Goal: Find specific page/section: Find specific page/section

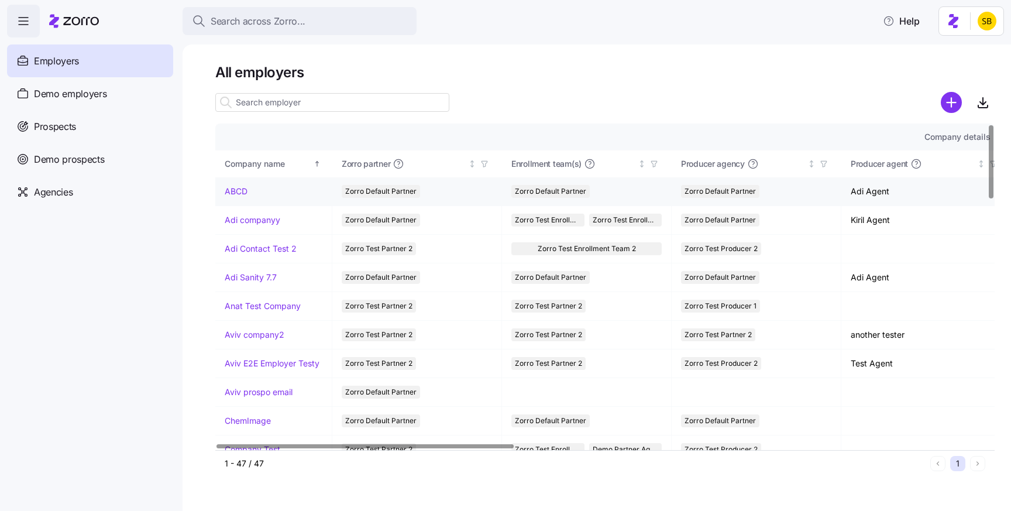
click at [233, 188] on link "ABCD" at bounding box center [236, 191] width 23 height 12
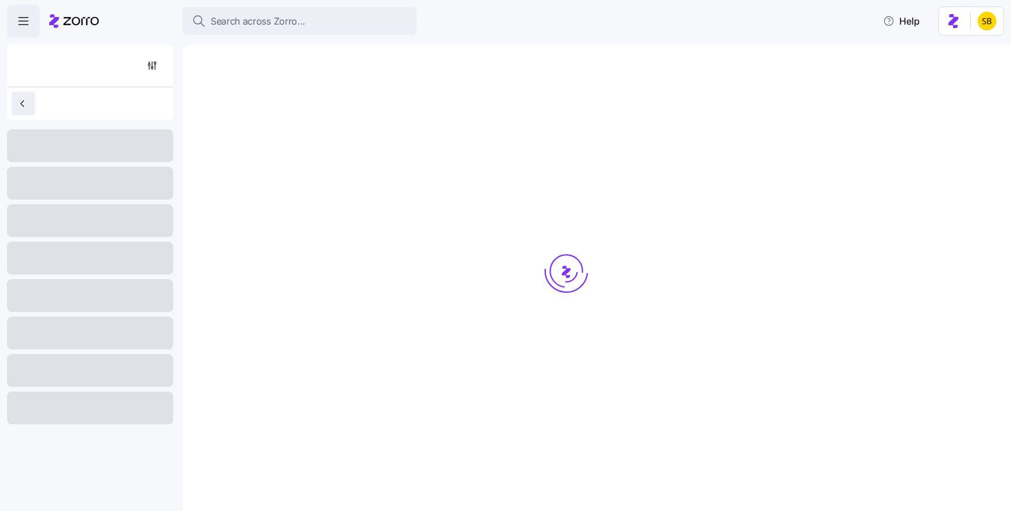
click at [24, 111] on button "button" at bounding box center [23, 103] width 23 height 23
click at [43, 62] on div at bounding box center [90, 65] width 157 height 42
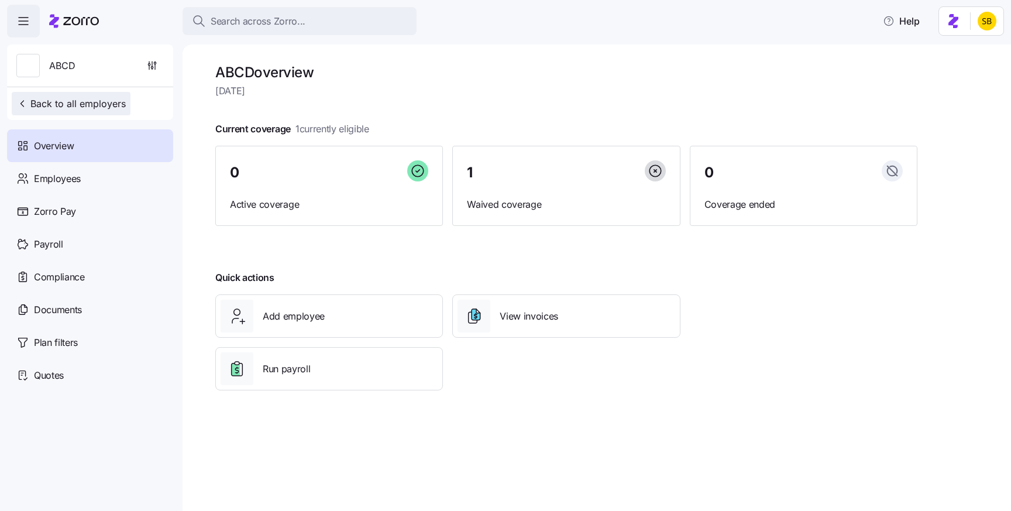
click at [44, 108] on span "Back to all employers" at bounding box center [70, 103] width 109 height 14
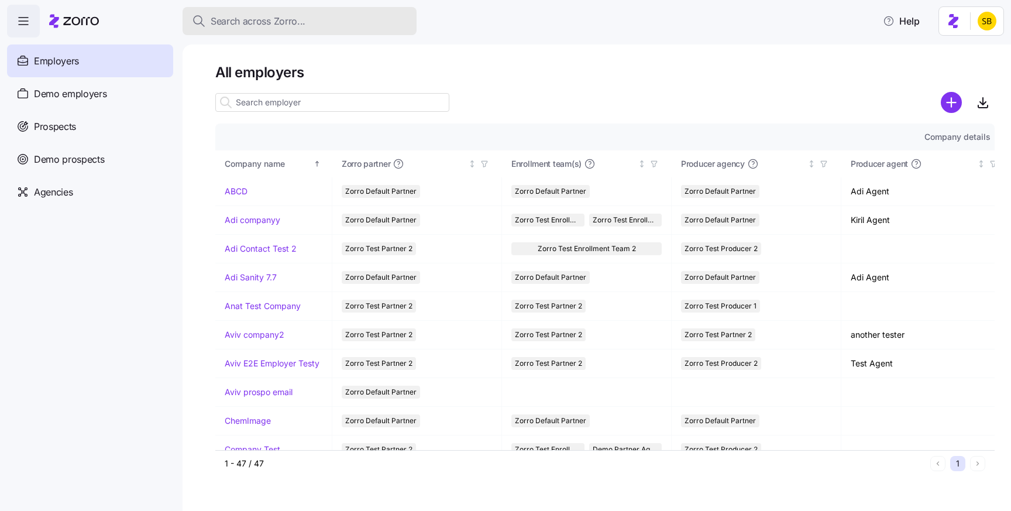
click at [254, 14] on span "Search across Zorro..." at bounding box center [258, 21] width 95 height 15
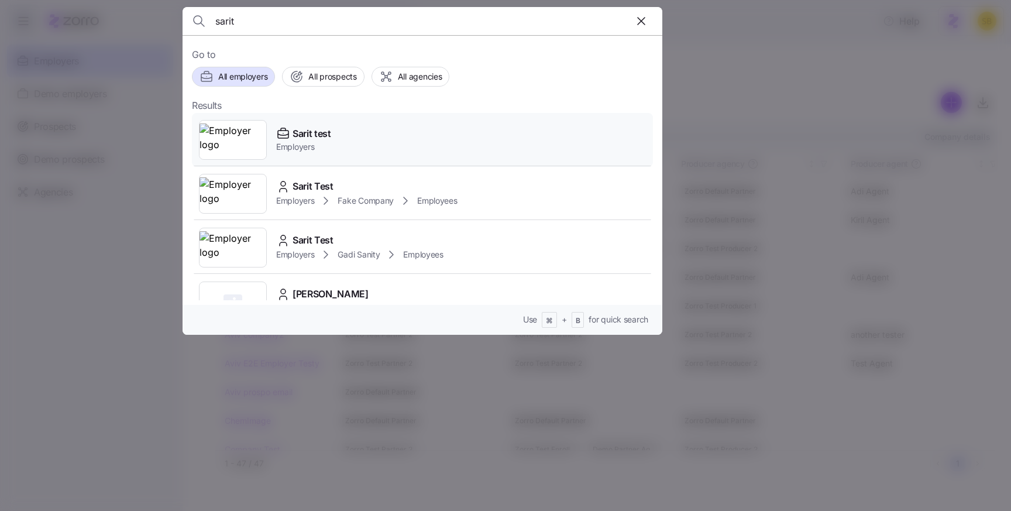
type input "sarit"
click at [306, 132] on span "Sarit test" at bounding box center [311, 133] width 39 height 15
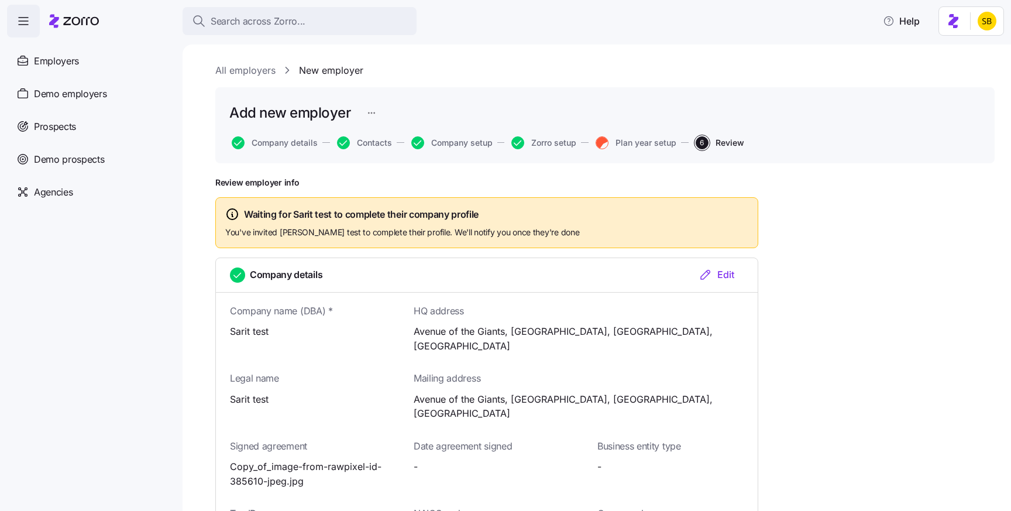
click at [216, 6] on div "Search across Zorro... Help" at bounding box center [505, 21] width 997 height 33
click at [223, 23] on span "Search across Zorro..." at bounding box center [258, 21] width 95 height 15
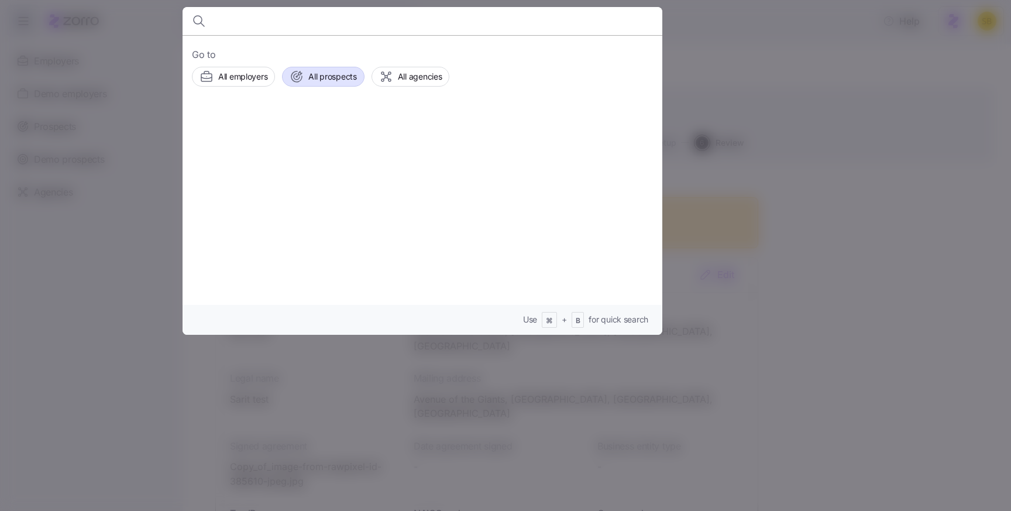
click at [307, 79] on div "All prospects" at bounding box center [322, 77] width 67 height 14
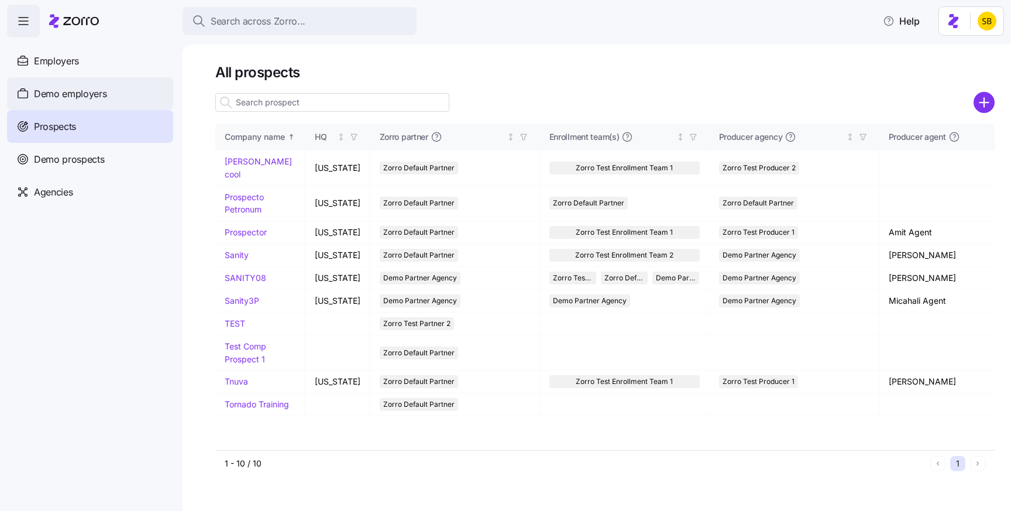
click at [64, 91] on span "Demo employers" at bounding box center [70, 94] width 73 height 15
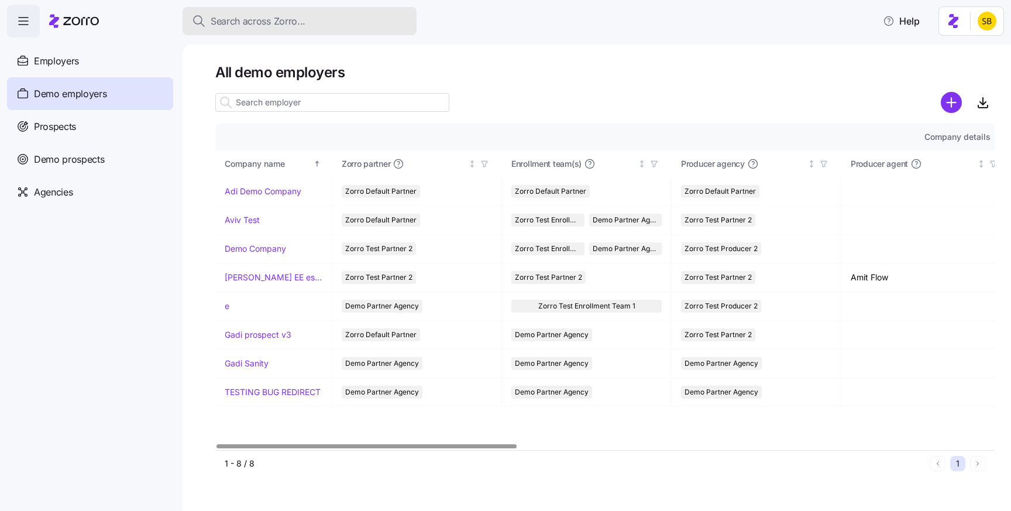
click at [240, 14] on span "Search across Zorro..." at bounding box center [258, 21] width 95 height 15
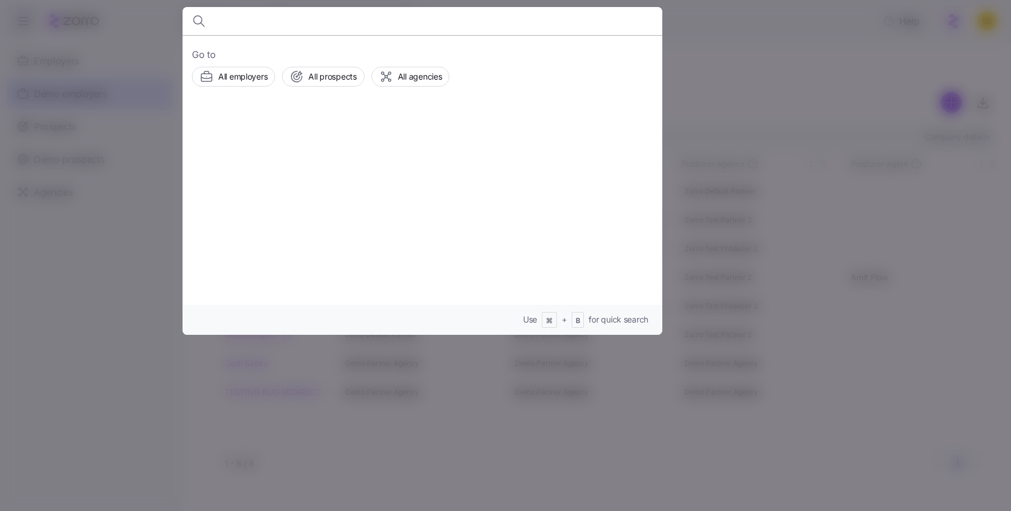
type input "d"
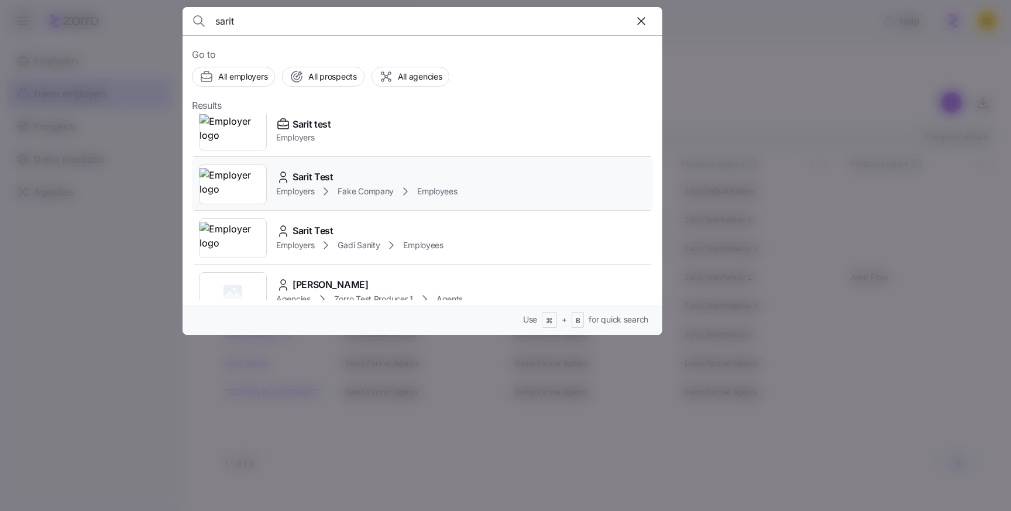
scroll to position [10, 0]
type input "sarit"
click at [446, 188] on span "Employees" at bounding box center [437, 191] width 40 height 12
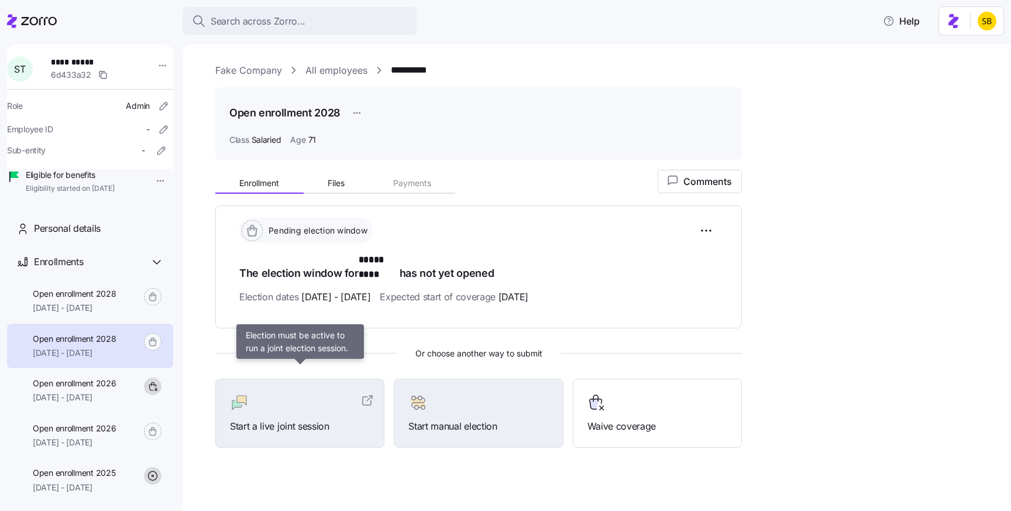
click at [351, 400] on div "Start a live joint session" at bounding box center [300, 413] width 140 height 40
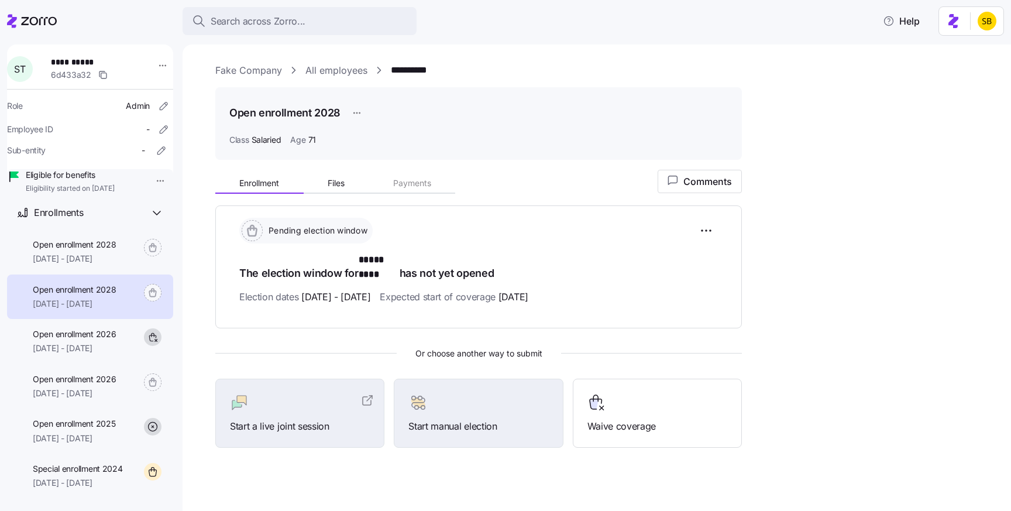
scroll to position [50, 0]
click at [109, 263] on span "05/01/2028 - 06/30/2028" at bounding box center [74, 257] width 83 height 12
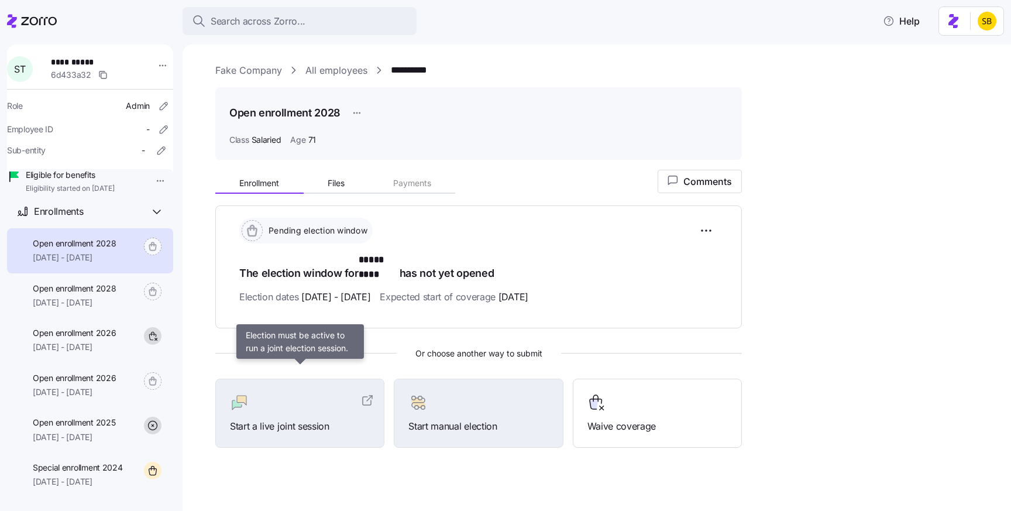
click at [292, 393] on div at bounding box center [300, 402] width 140 height 19
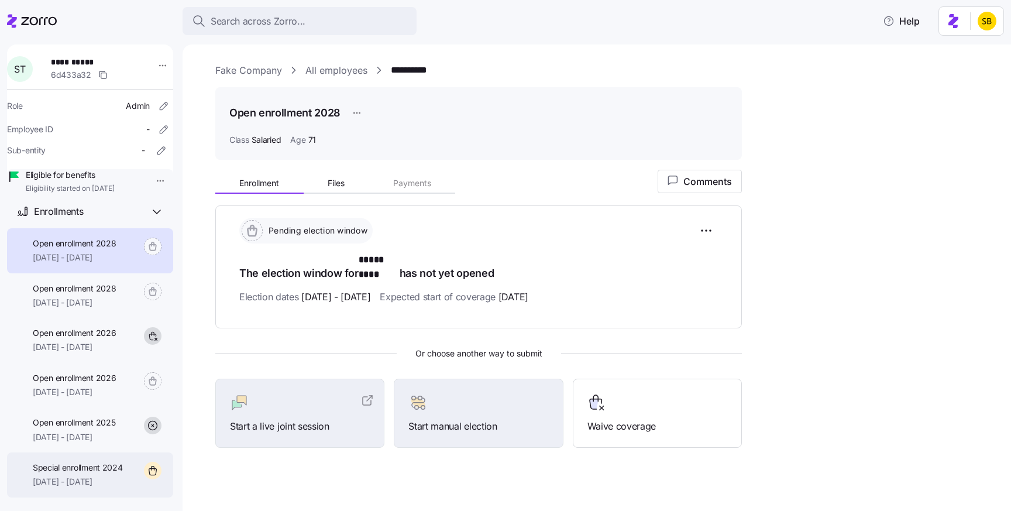
click at [106, 488] on div "Special enrollment 2024 05/01/2024 - 12/31/2024" at bounding box center [78, 474] width 90 height 26
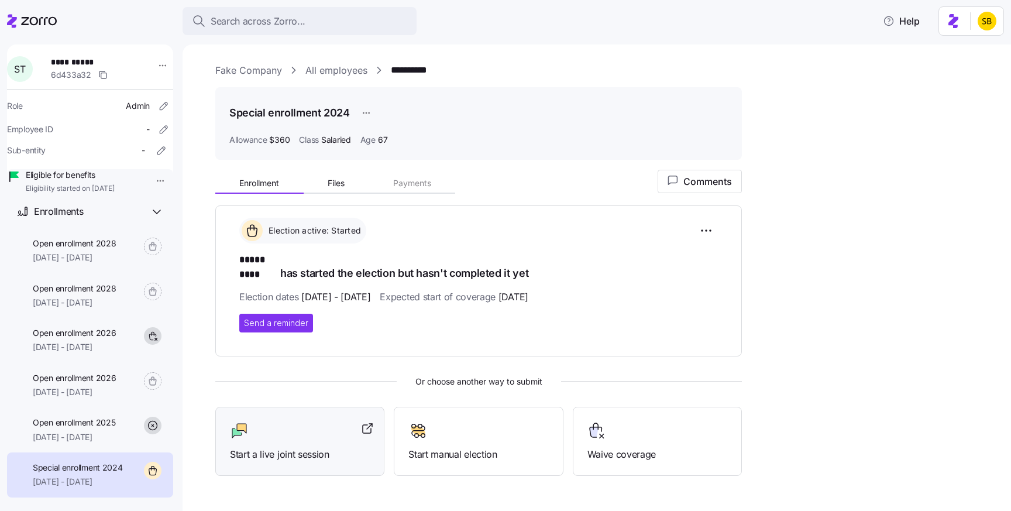
click at [281, 421] on div at bounding box center [300, 430] width 140 height 19
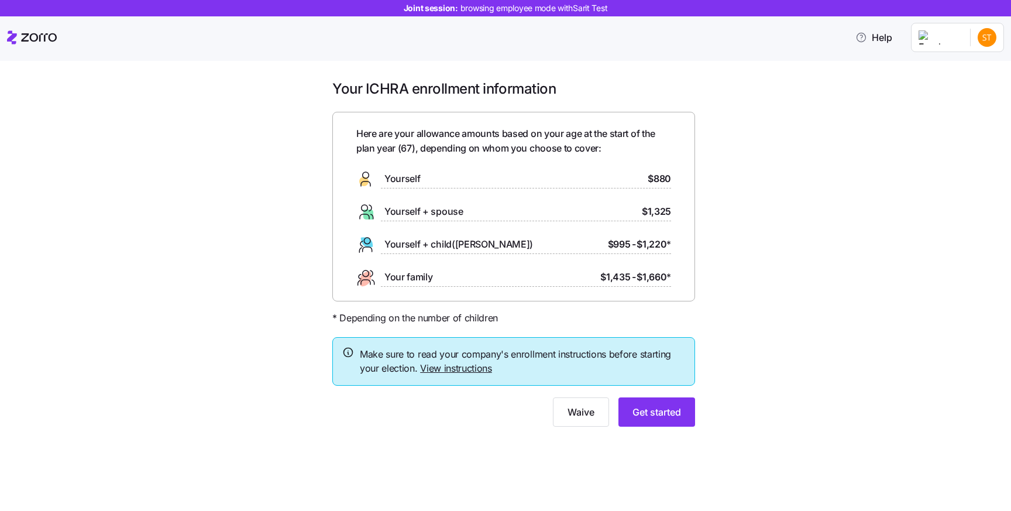
click at [467, 367] on link "View instructions" at bounding box center [456, 368] width 72 height 12
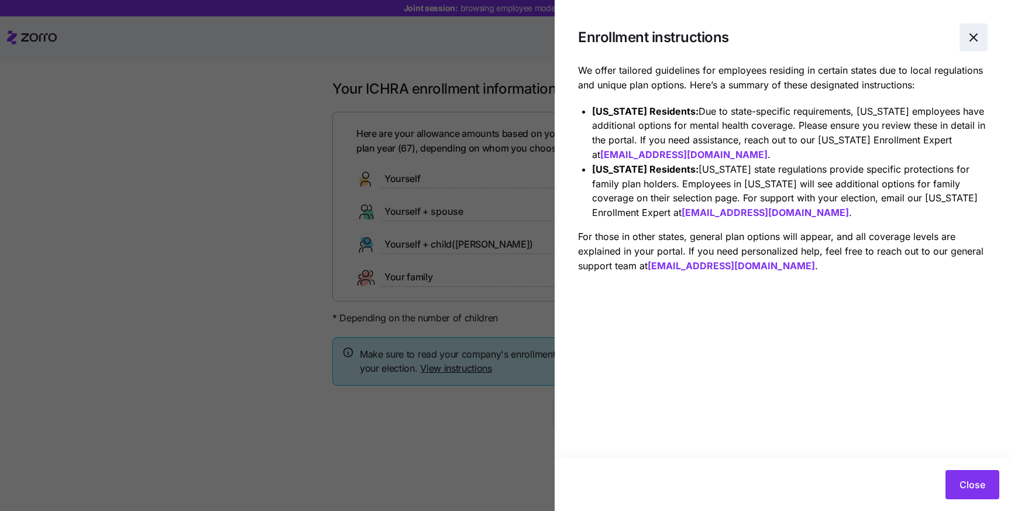
click at [977, 35] on icon "button" at bounding box center [973, 37] width 14 height 14
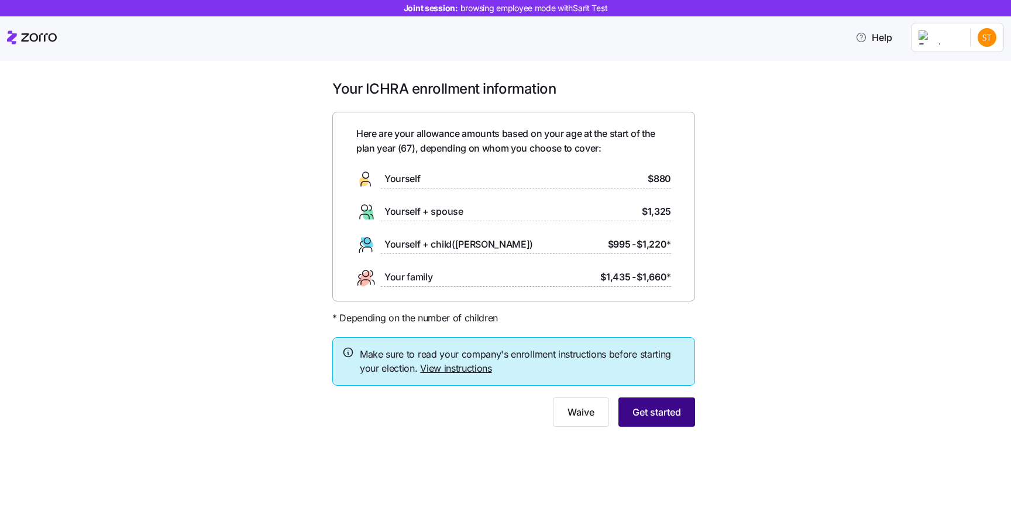
click at [647, 412] on span "Get started" at bounding box center [656, 412] width 49 height 14
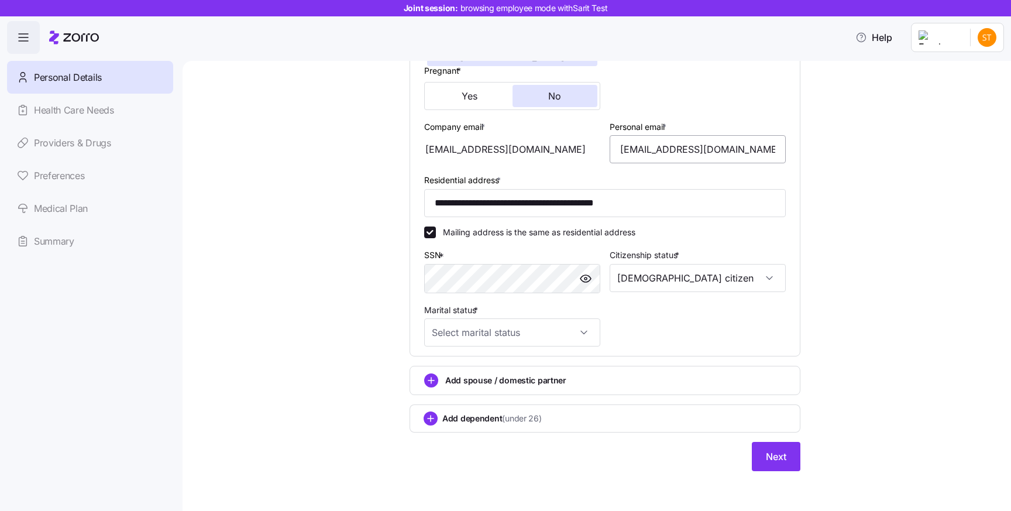
scroll to position [288, 0]
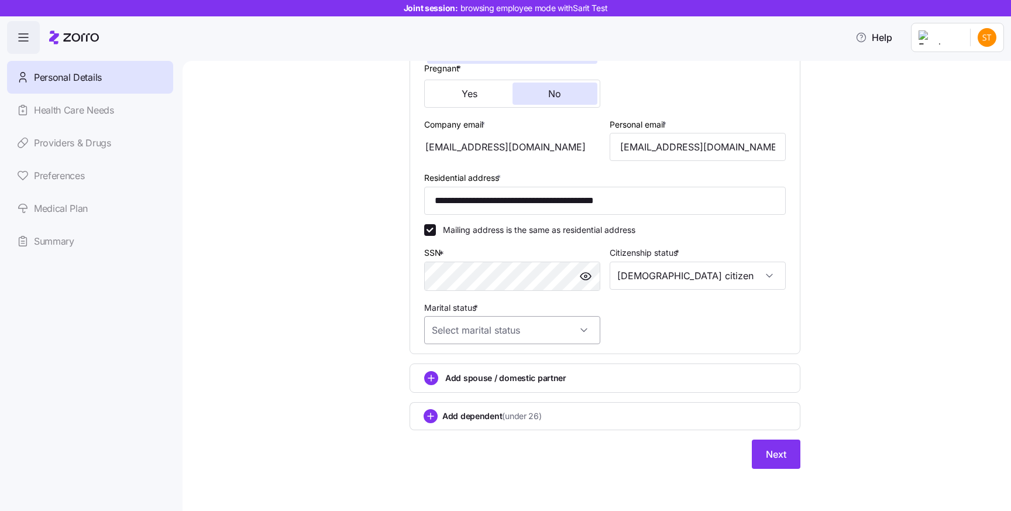
click at [510, 332] on input "Marital status *" at bounding box center [512, 330] width 176 height 28
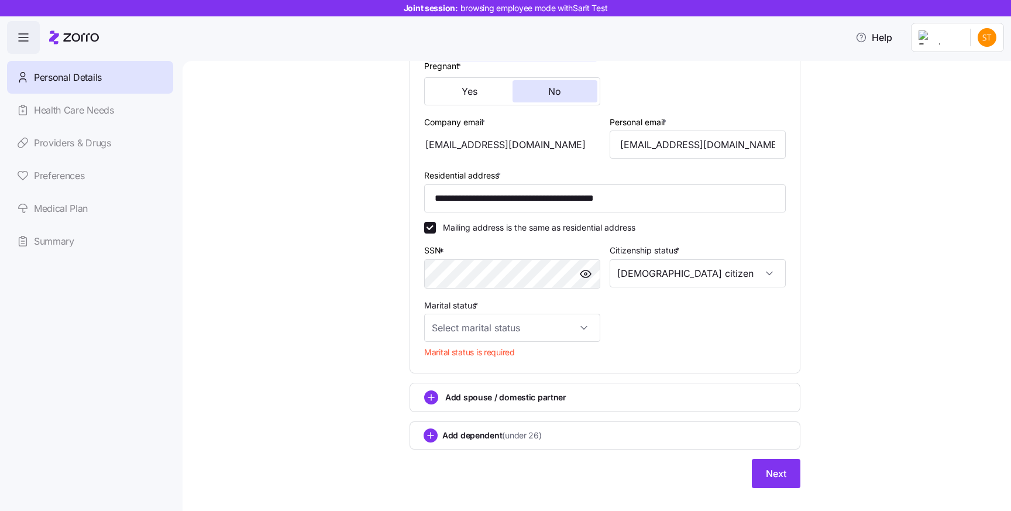
click at [482, 398] on span "Add spouse / domestic partner" at bounding box center [505, 397] width 121 height 12
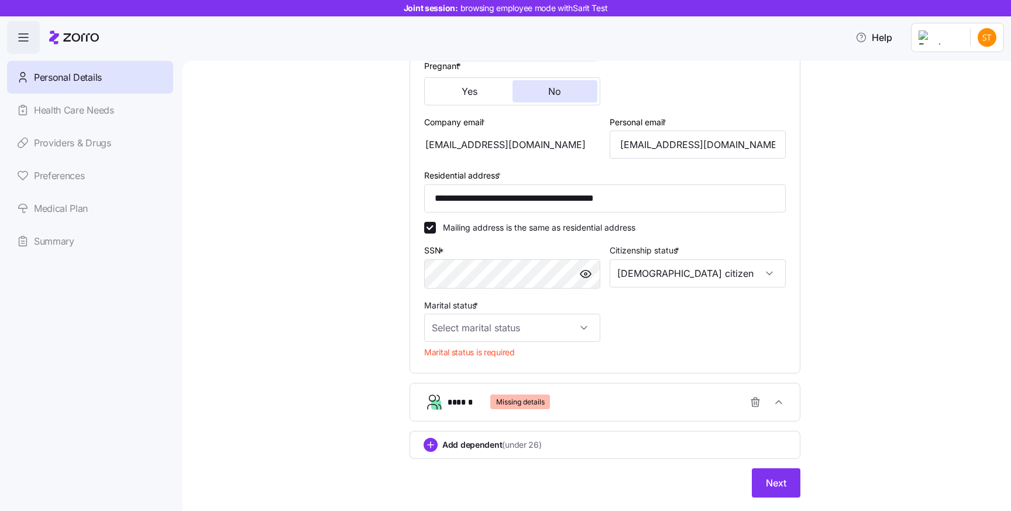
click at [482, 398] on div "****** Missing details" at bounding box center [498, 401] width 102 height 15
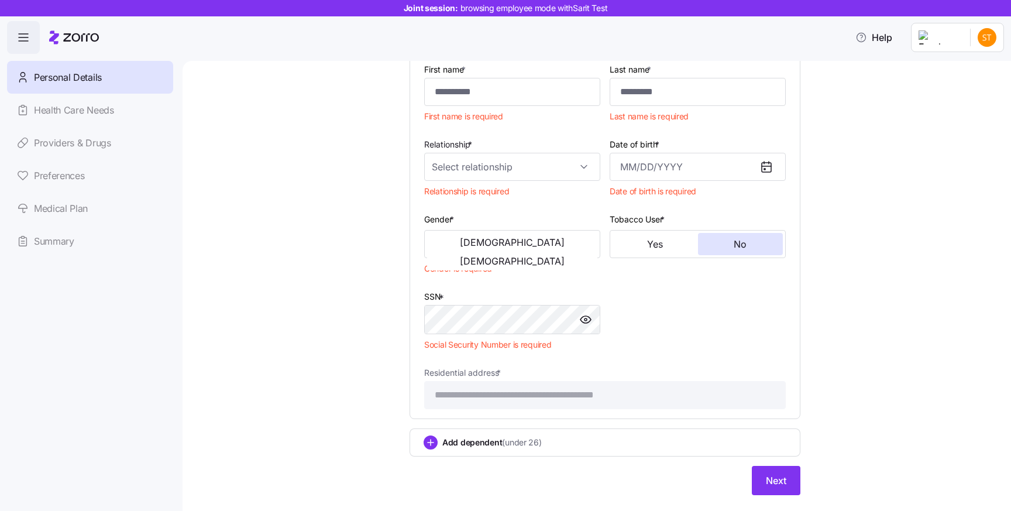
scroll to position [687, 0]
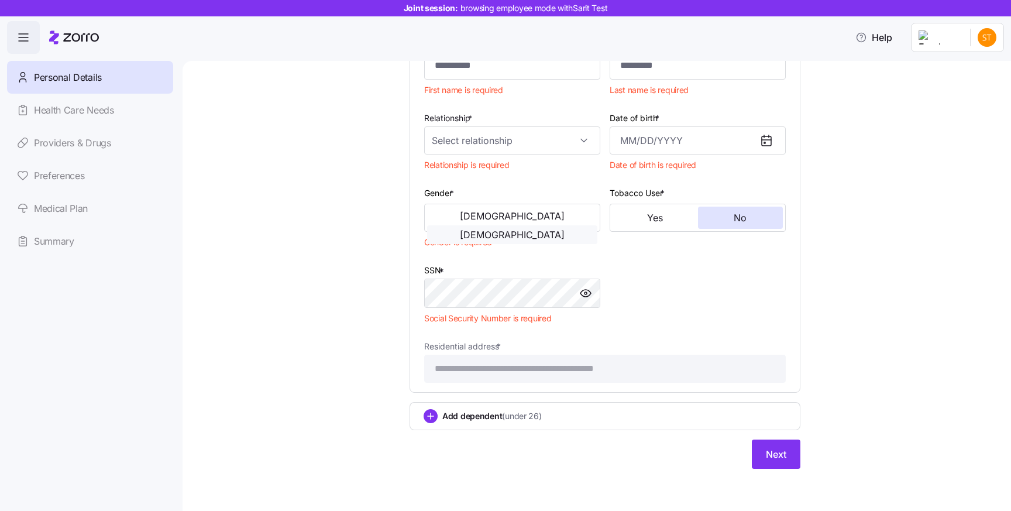
click at [544, 230] on span "[DEMOGRAPHIC_DATA]" at bounding box center [512, 234] width 105 height 9
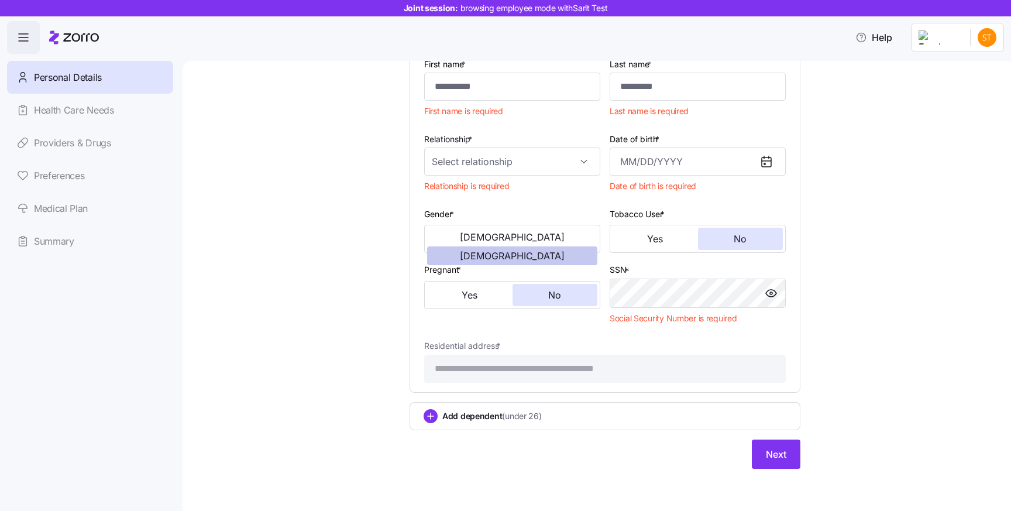
click at [544, 212] on div "Gender * [DEMOGRAPHIC_DATA] [DEMOGRAPHIC_DATA]" at bounding box center [512, 229] width 176 height 47
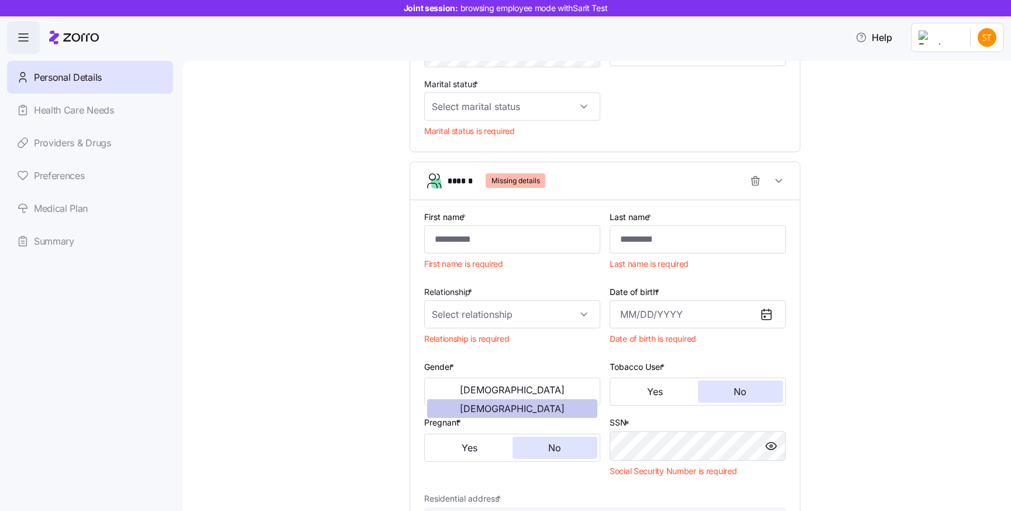
scroll to position [511, 0]
click at [762, 180] on span "button" at bounding box center [755, 179] width 22 height 22
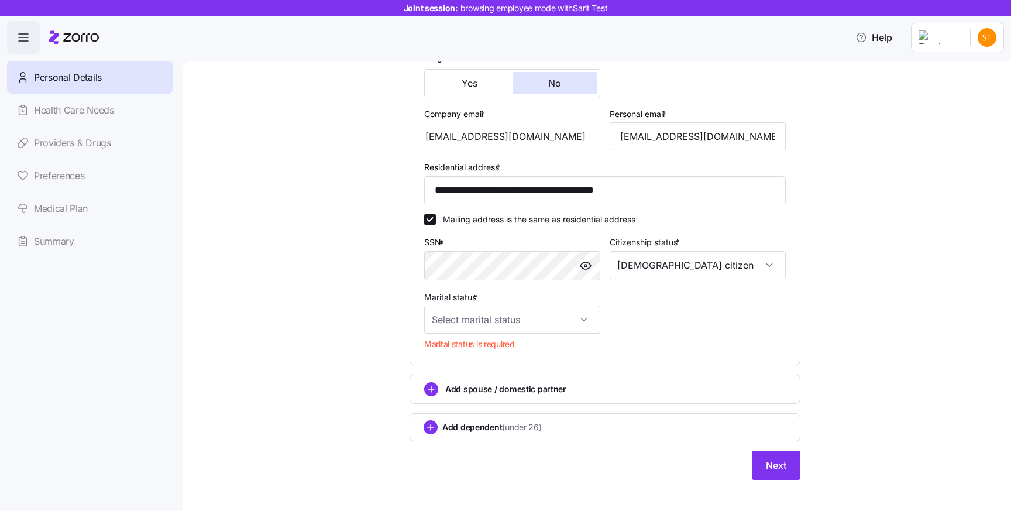
scroll to position [310, 0]
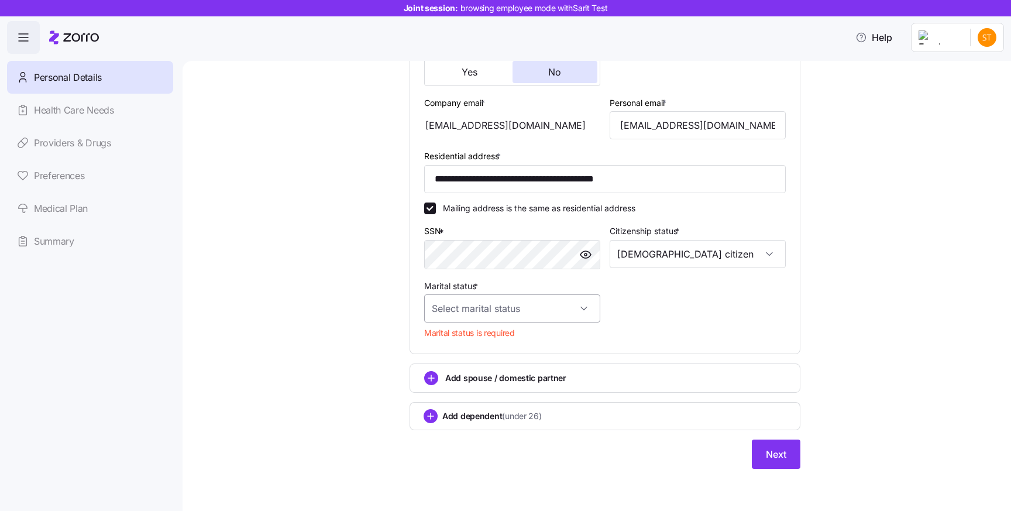
click at [473, 301] on input "Marital status *" at bounding box center [512, 308] width 176 height 28
click at [482, 332] on div "Single" at bounding box center [512, 344] width 167 height 25
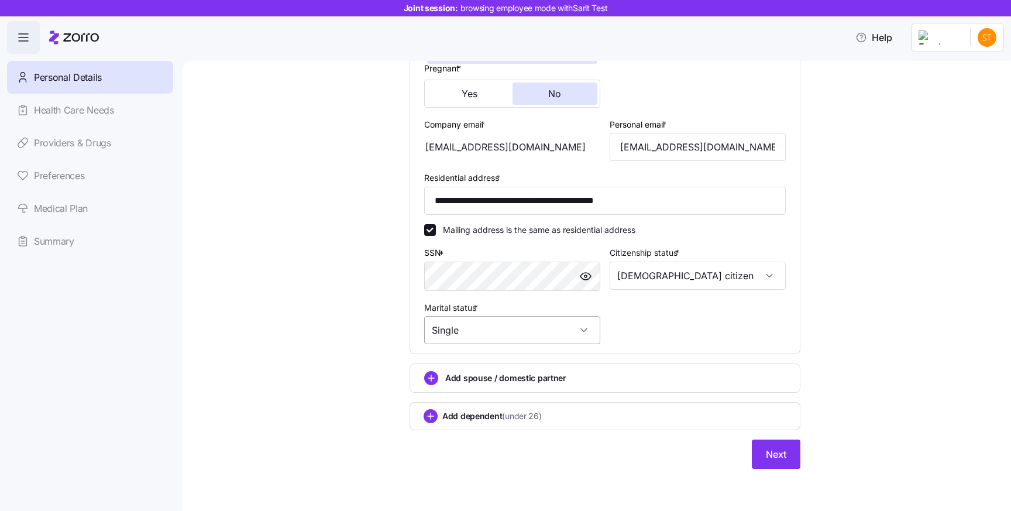
click at [487, 332] on input "Single" at bounding box center [512, 330] width 176 height 28
click at [486, 383] on div "Married" at bounding box center [512, 390] width 167 height 25
type input "Married"
click at [777, 463] on button "Next" at bounding box center [775, 453] width 49 height 29
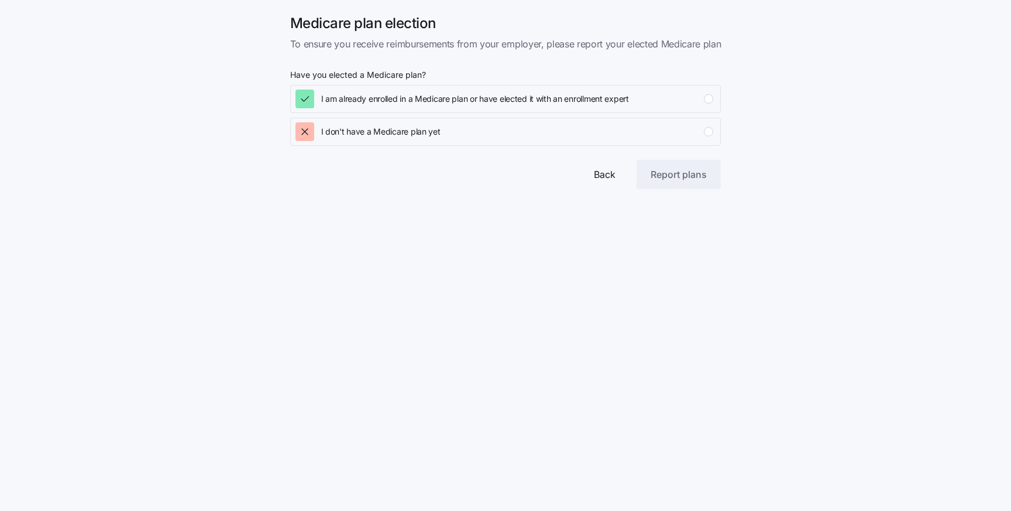
click at [607, 172] on span "Back" at bounding box center [605, 174] width 22 height 14
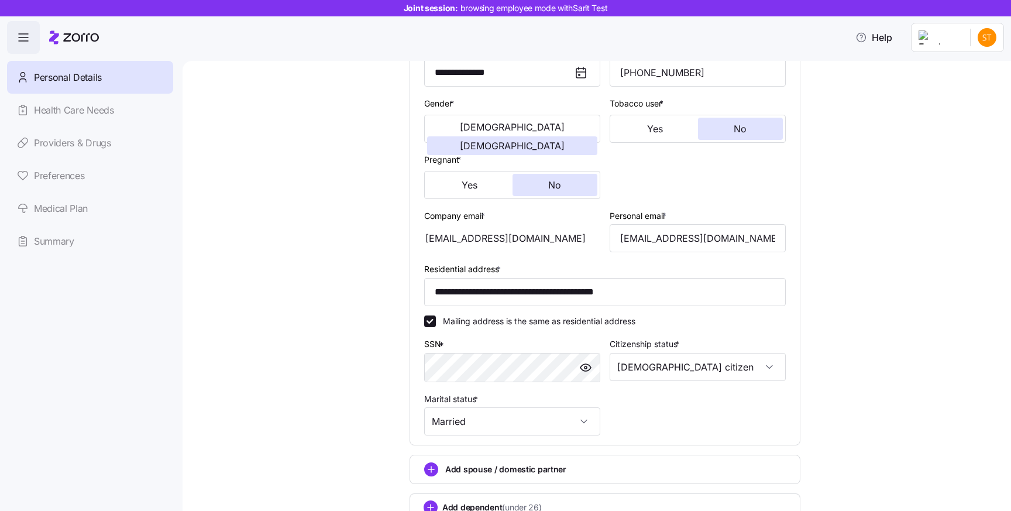
scroll to position [288, 0]
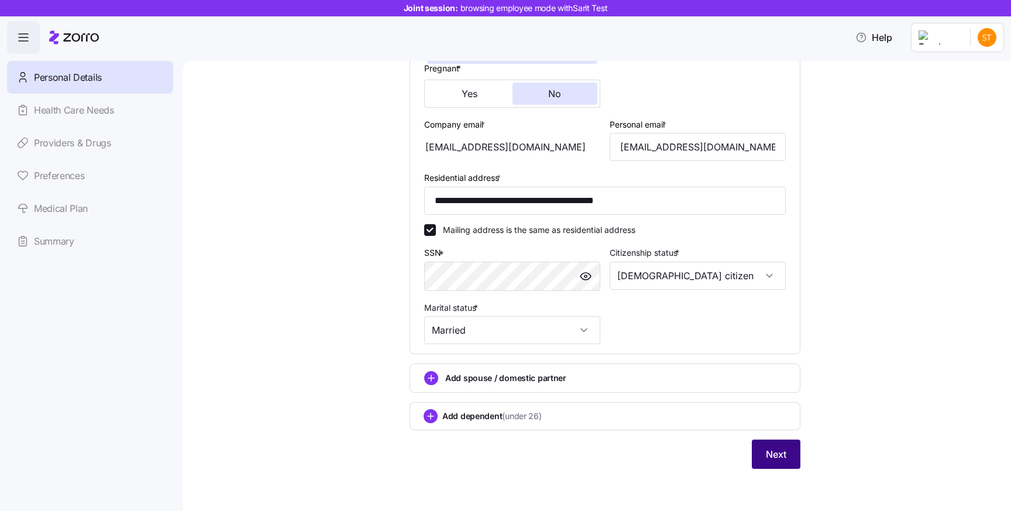
click at [792, 451] on button "Next" at bounding box center [775, 453] width 49 height 29
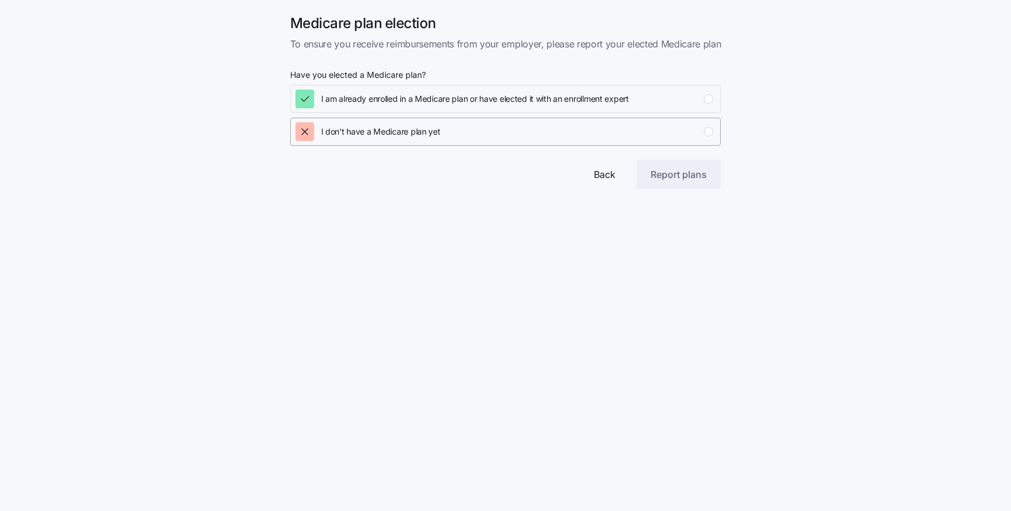
click at [457, 137] on div "I don't have a Medicare plan yet" at bounding box center [504, 131] width 418 height 19
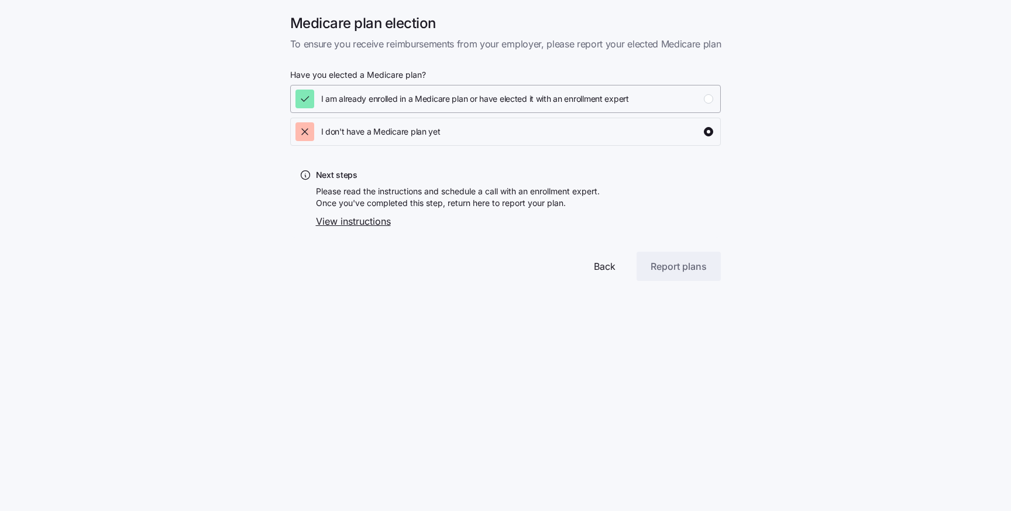
click at [637, 88] on button "I am already enrolled in a Medicare plan or have elected it with an enrollment …" at bounding box center [505, 99] width 431 height 28
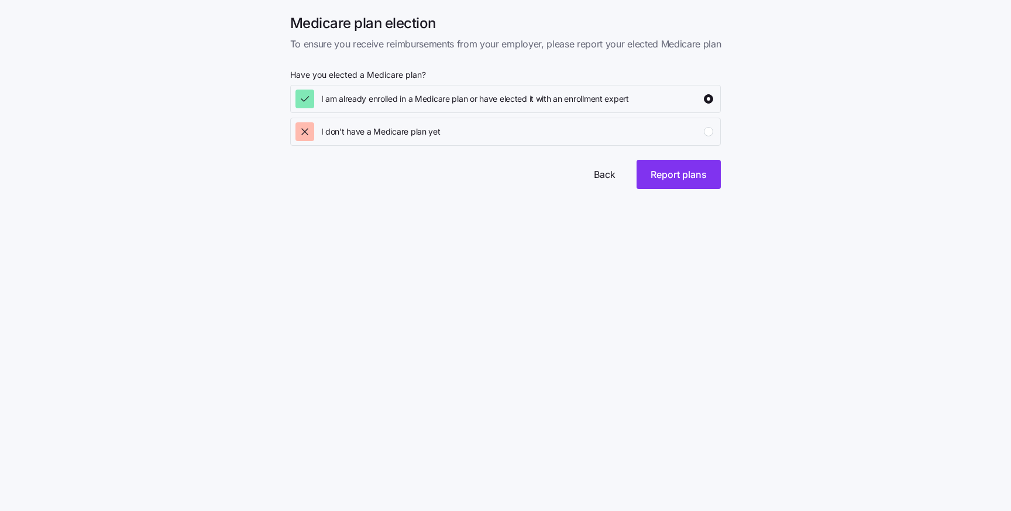
click at [611, 176] on span "Back" at bounding box center [605, 174] width 22 height 14
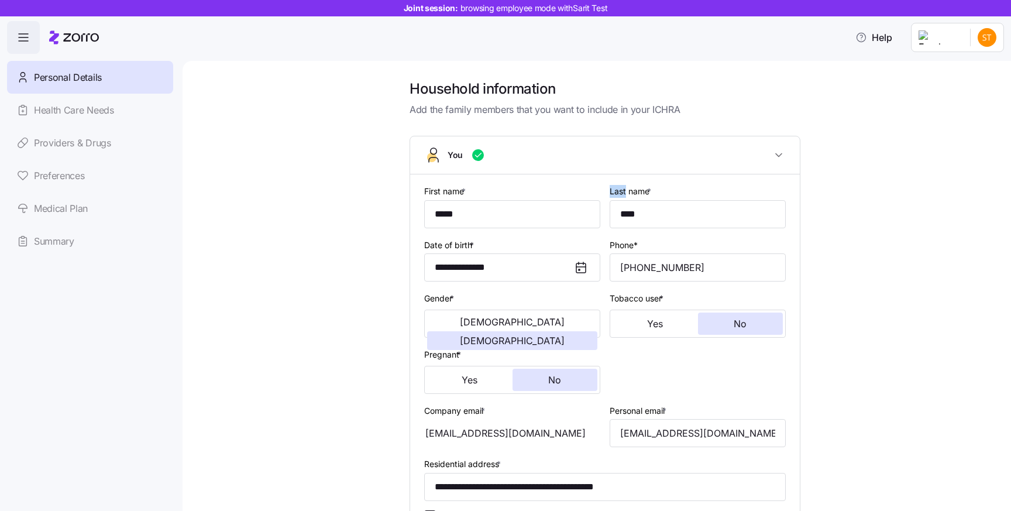
click at [611, 176] on div "**********" at bounding box center [604, 407] width 361 height 466
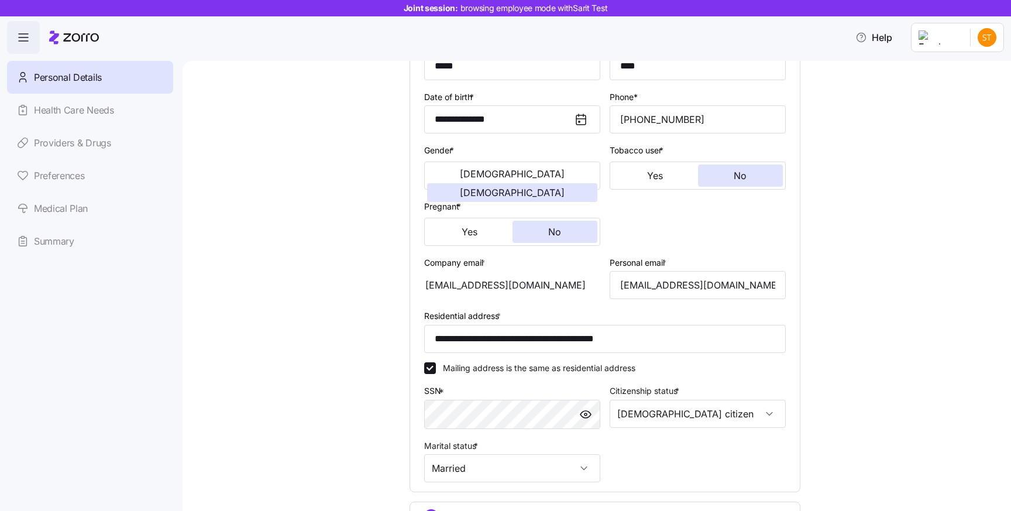
scroll to position [149, 0]
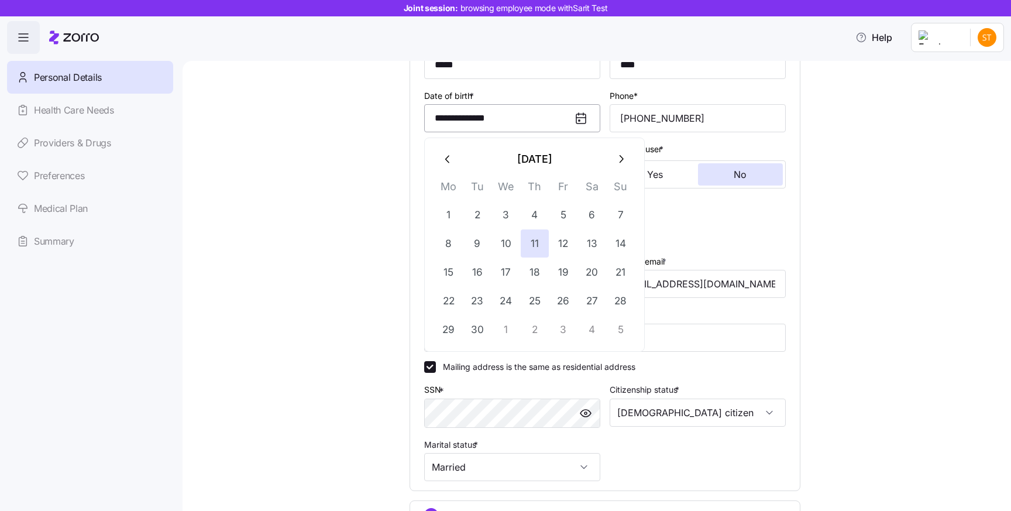
click at [516, 129] on input "**********" at bounding box center [512, 118] width 176 height 28
click at [622, 161] on icon "button" at bounding box center [620, 159] width 13 height 13
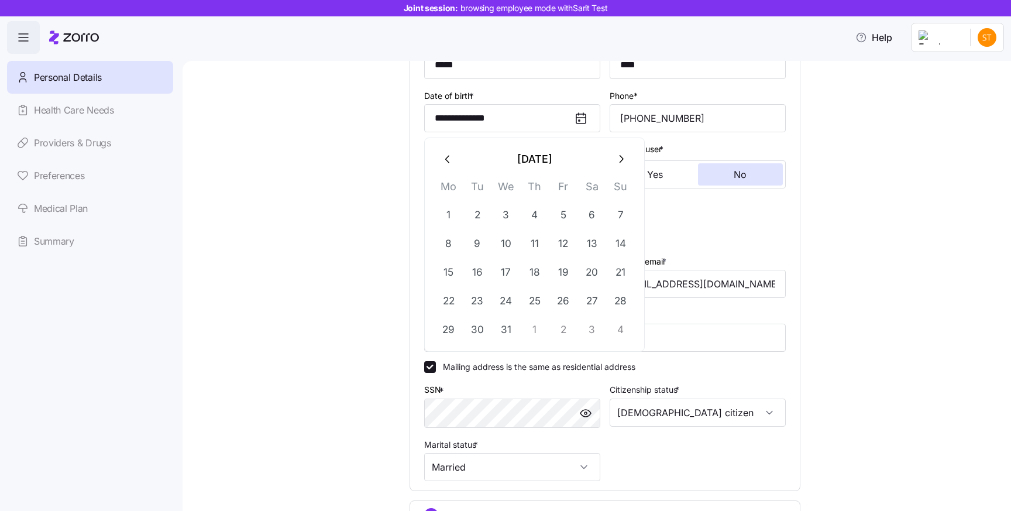
click at [622, 161] on icon "button" at bounding box center [620, 159] width 13 height 13
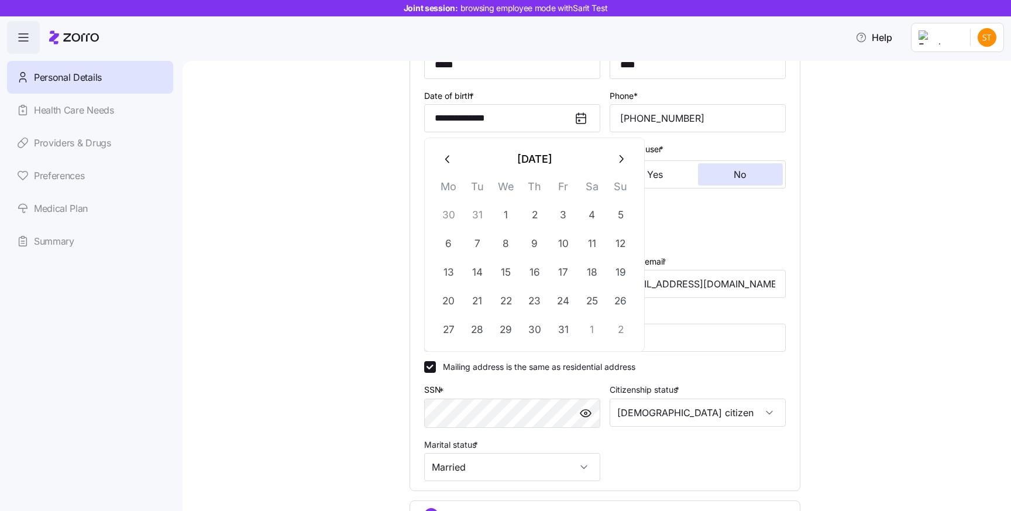
click at [622, 161] on icon "button" at bounding box center [620, 159] width 13 height 13
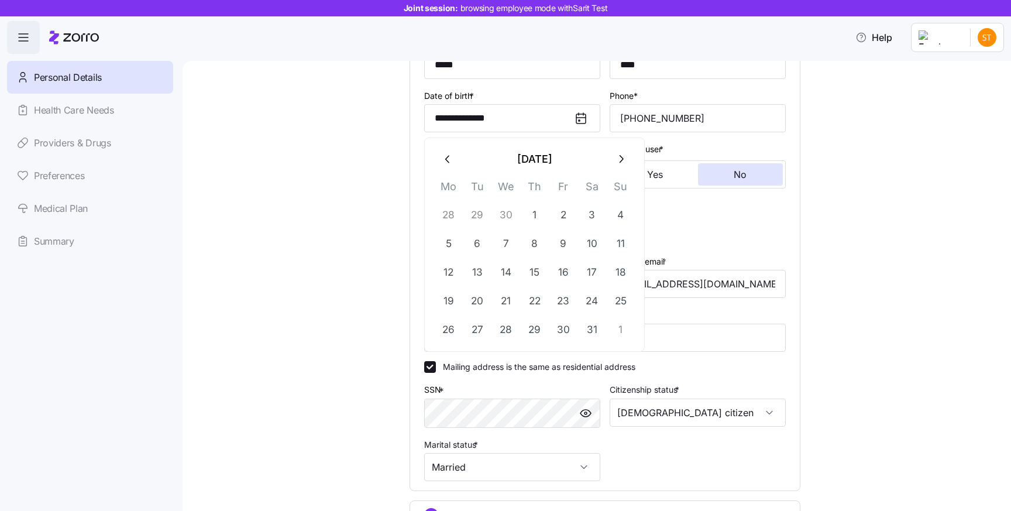
click at [622, 161] on icon "button" at bounding box center [620, 159] width 13 height 13
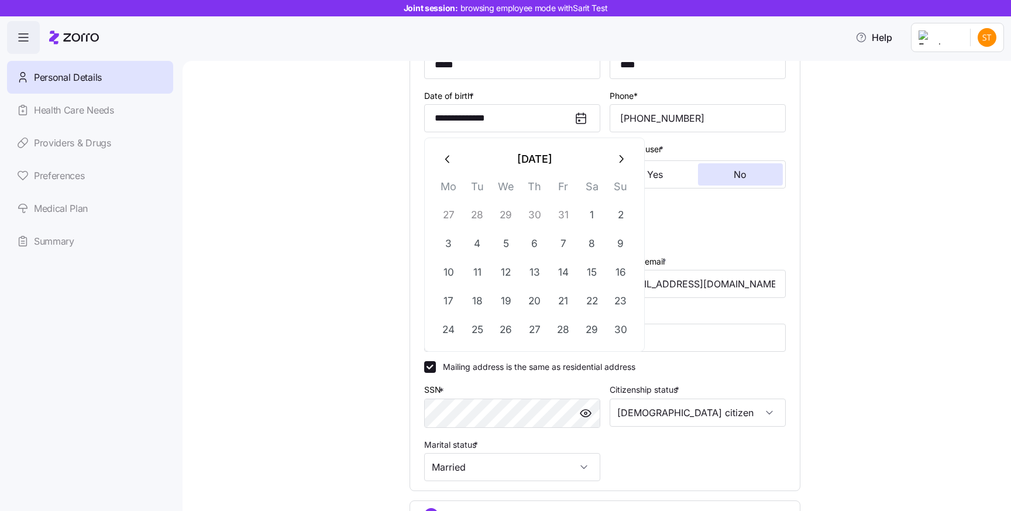
click at [622, 161] on icon "button" at bounding box center [620, 159] width 13 height 13
click at [502, 164] on button "[DATE]" at bounding box center [534, 159] width 144 height 28
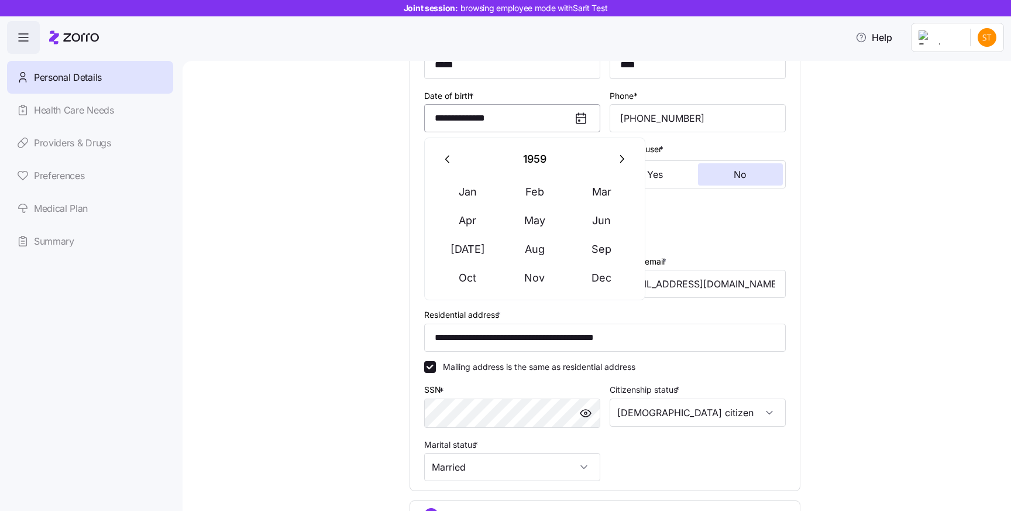
click at [468, 124] on input "**********" at bounding box center [512, 118] width 176 height 28
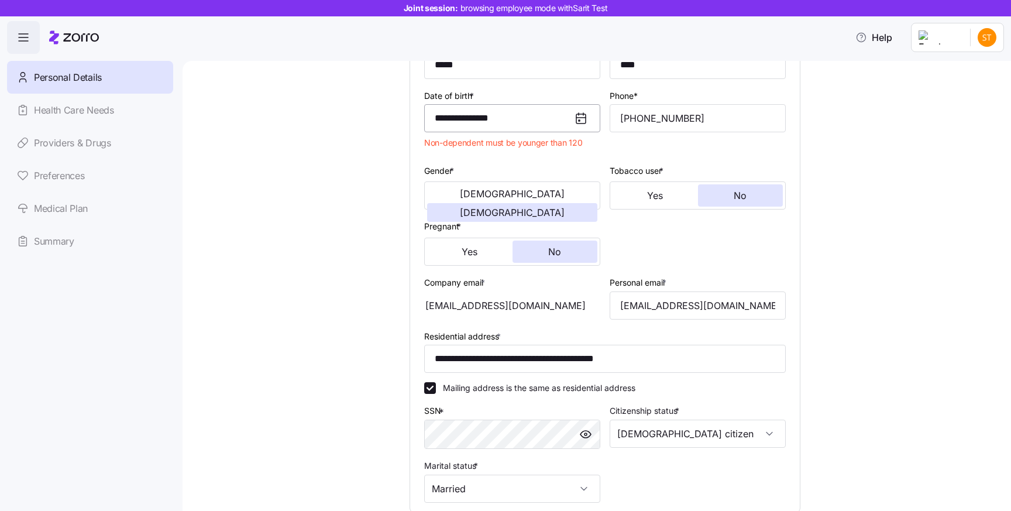
click at [482, 123] on input "**********" at bounding box center [512, 118] width 176 height 28
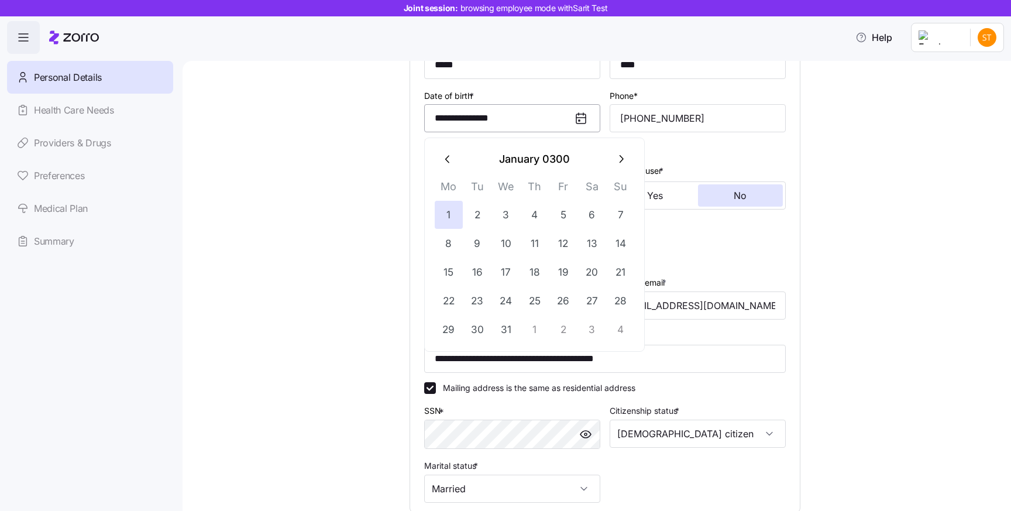
click at [482, 123] on input "**********" at bounding box center [512, 118] width 176 height 28
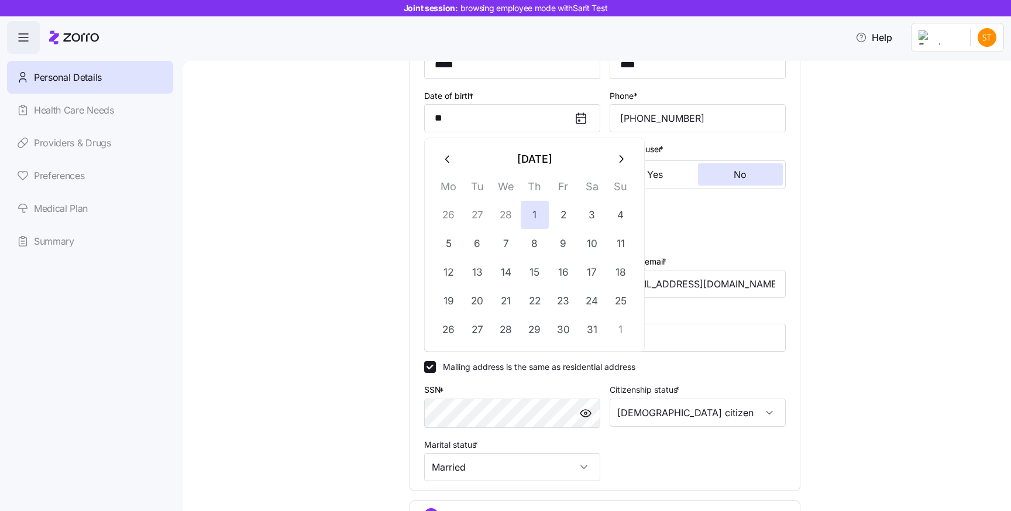
type input "*"
type input "**********"
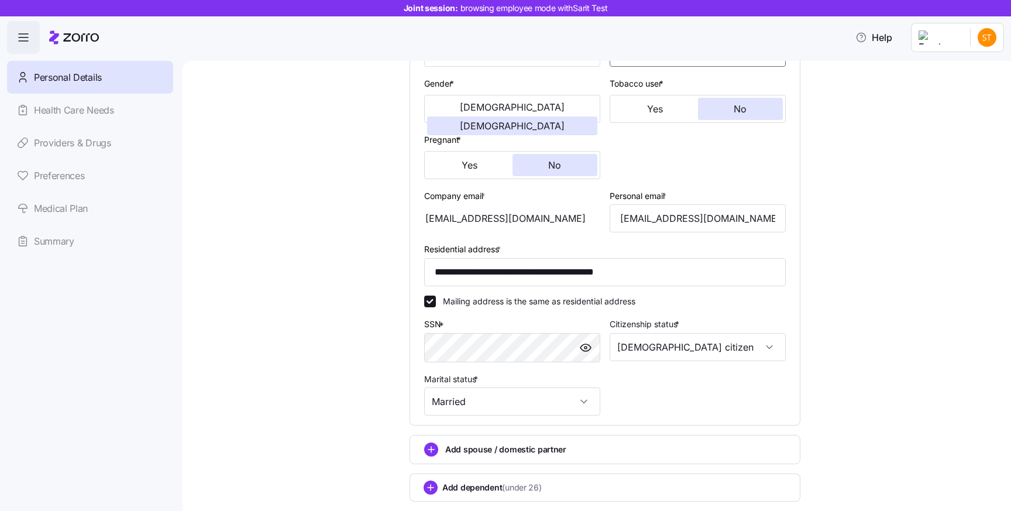
scroll to position [288, 0]
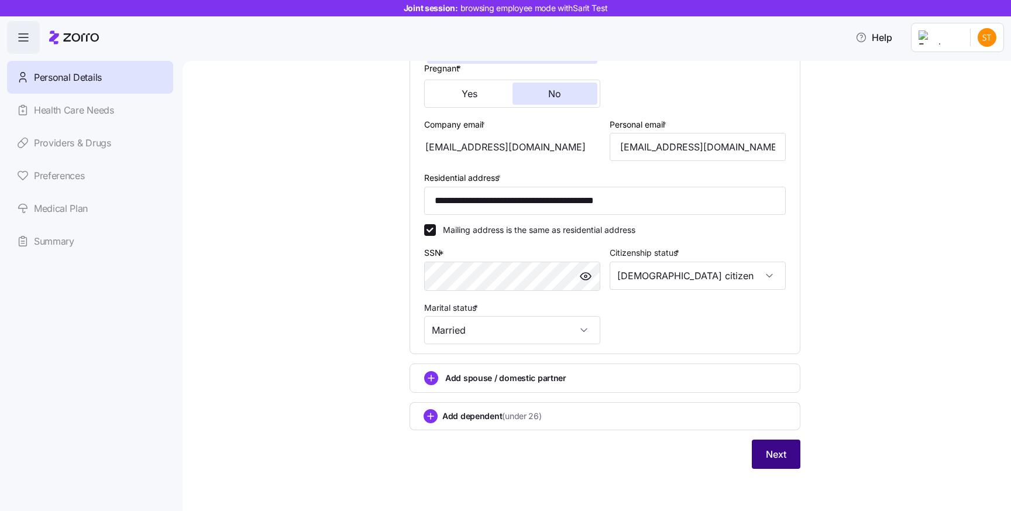
click at [781, 454] on span "Next" at bounding box center [776, 454] width 20 height 14
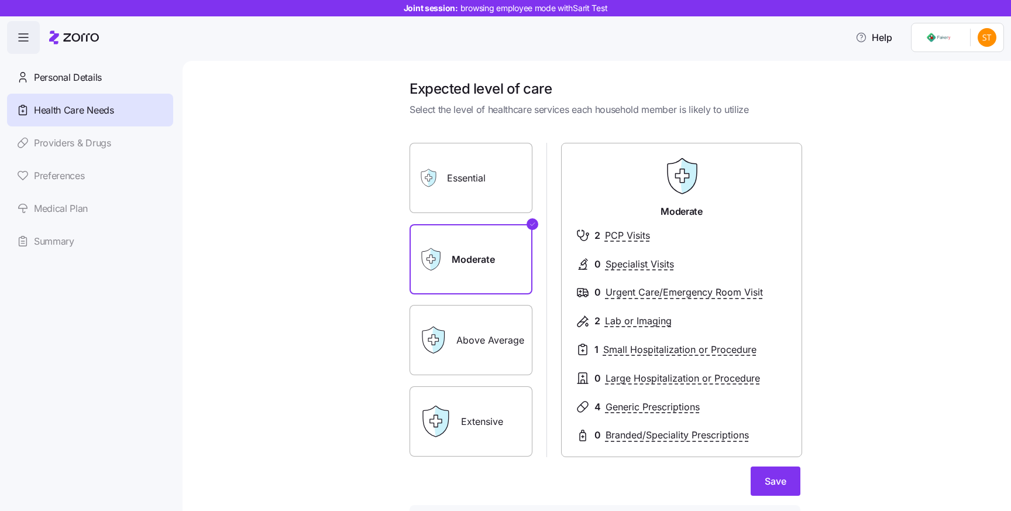
click at [485, 87] on h1 "Expected level of care" at bounding box center [604, 89] width 391 height 18
click at [534, 109] on span "Select the level of healthcare services each household member is likely to util…" at bounding box center [604, 109] width 391 height 15
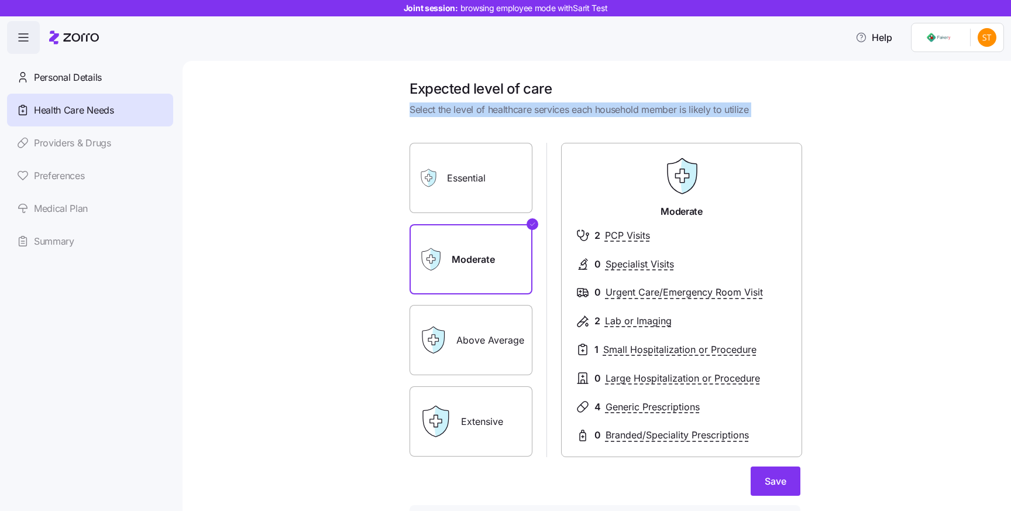
click at [534, 109] on span "Select the level of healthcare services each household member is likely to util…" at bounding box center [604, 109] width 391 height 15
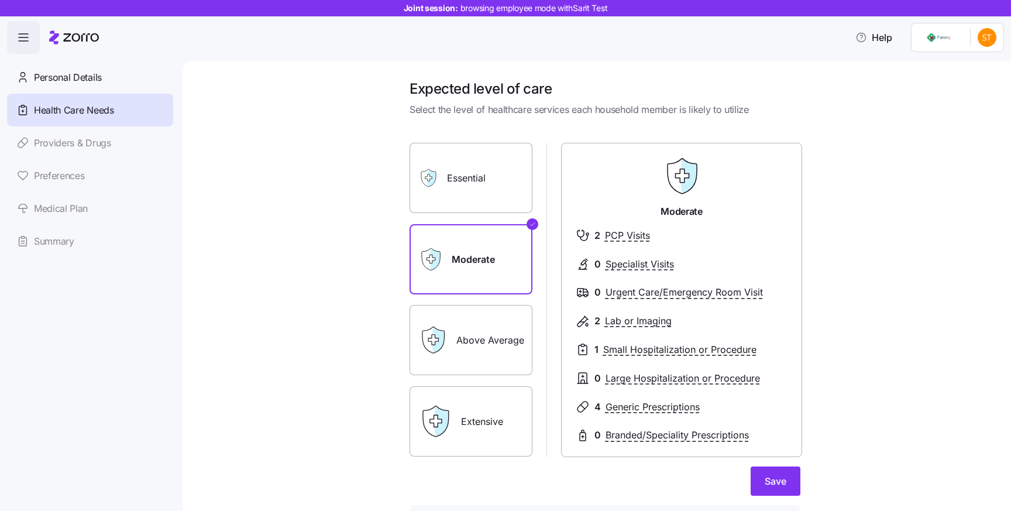
click at [470, 157] on label "Essential" at bounding box center [470, 178] width 123 height 70
click at [0, 0] on input "Essential" at bounding box center [0, 0] width 0 height 0
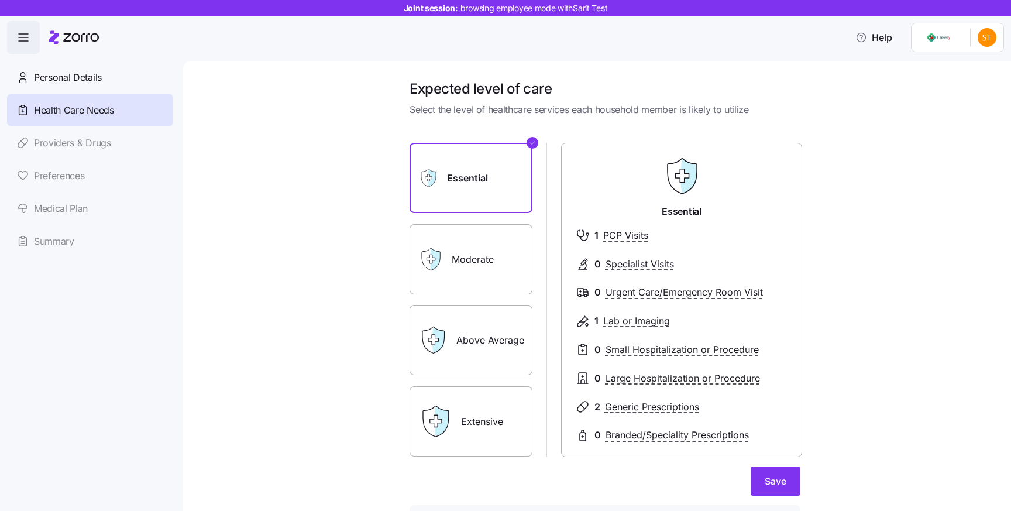
click at [490, 284] on label "Moderate" at bounding box center [470, 259] width 123 height 70
click at [0, 0] on input "Moderate" at bounding box center [0, 0] width 0 height 0
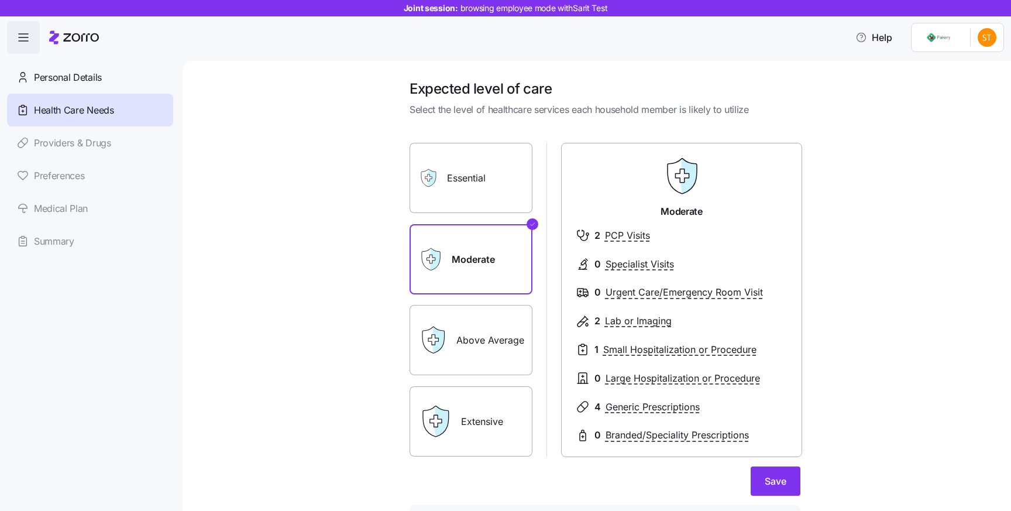
click at [495, 193] on label "Essential" at bounding box center [470, 178] width 123 height 70
click at [0, 0] on input "Essential" at bounding box center [0, 0] width 0 height 0
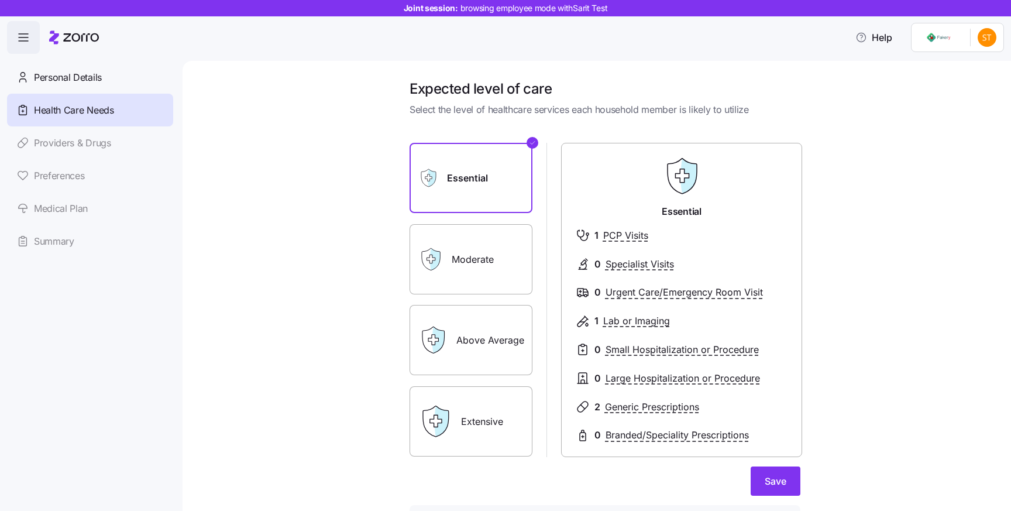
click at [362, 261] on div "Expected level of care Select the level of healthcare services each household m…" at bounding box center [604, 327] width 779 height 494
click at [422, 265] on icon at bounding box center [430, 258] width 23 height 23
click at [466, 243] on label "Moderate" at bounding box center [470, 259] width 123 height 70
click at [0, 0] on input "Moderate" at bounding box center [0, 0] width 0 height 0
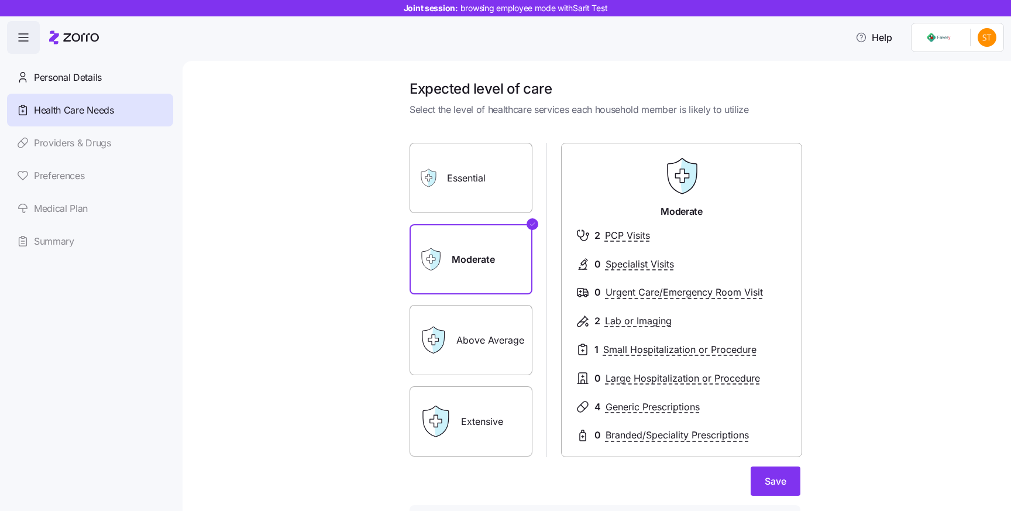
scroll to position [1, 0]
click at [489, 193] on label "Essential" at bounding box center [470, 177] width 123 height 70
click at [0, 0] on input "Essential" at bounding box center [0, 0] width 0 height 0
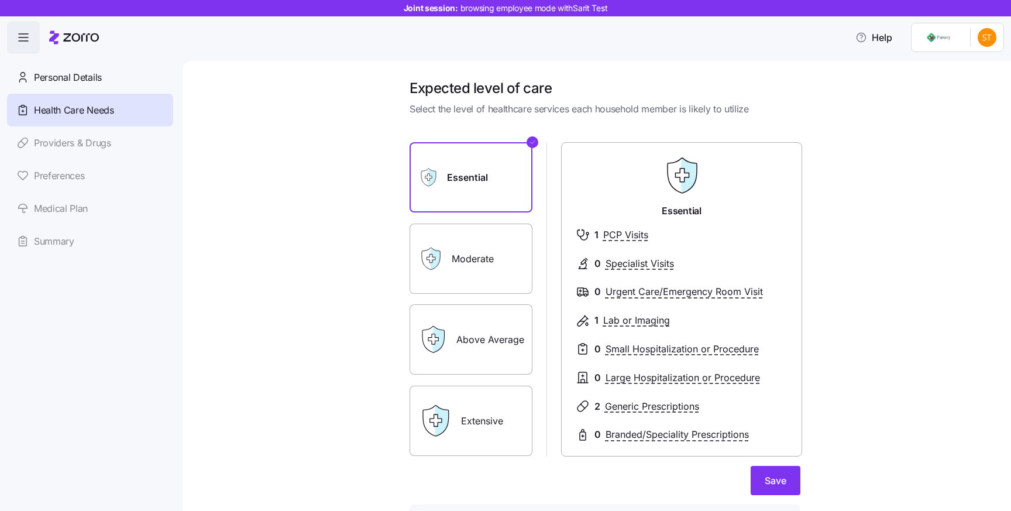
click at [527, 267] on label "Moderate" at bounding box center [470, 258] width 123 height 70
click at [0, 0] on input "Moderate" at bounding box center [0, 0] width 0 height 0
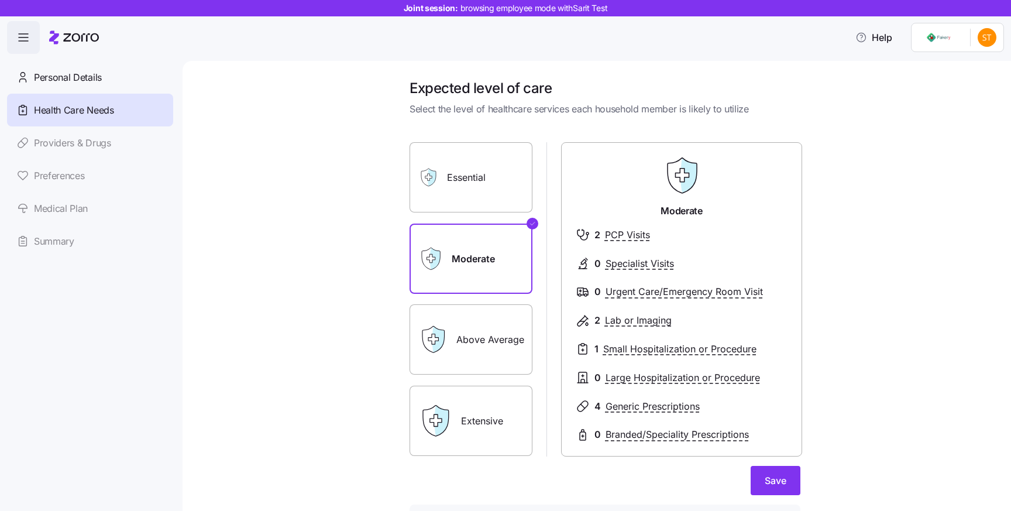
click at [501, 325] on label "Above Average" at bounding box center [470, 339] width 123 height 70
click at [0, 0] on input "Above Average" at bounding box center [0, 0] width 0 height 0
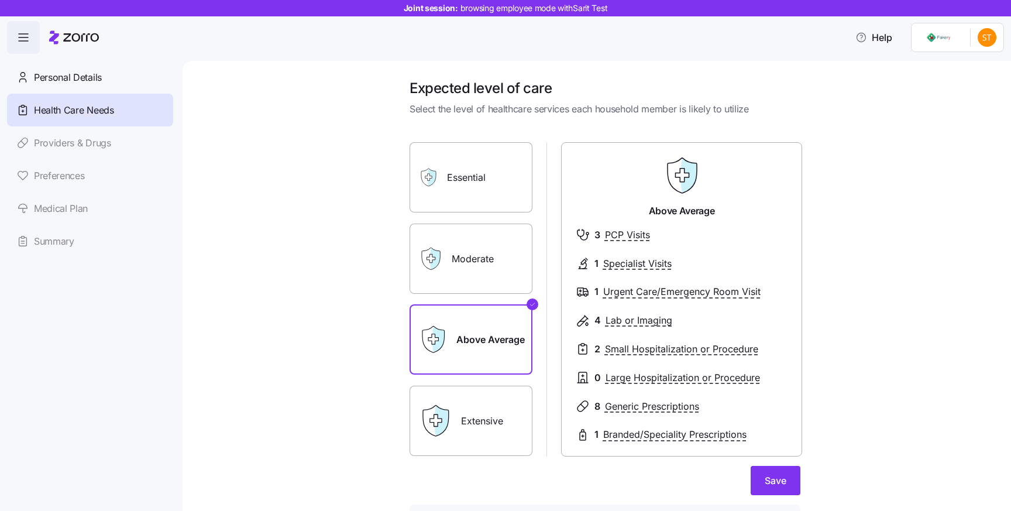
click at [510, 194] on label "Essential" at bounding box center [470, 177] width 123 height 70
click at [0, 0] on input "Essential" at bounding box center [0, 0] width 0 height 0
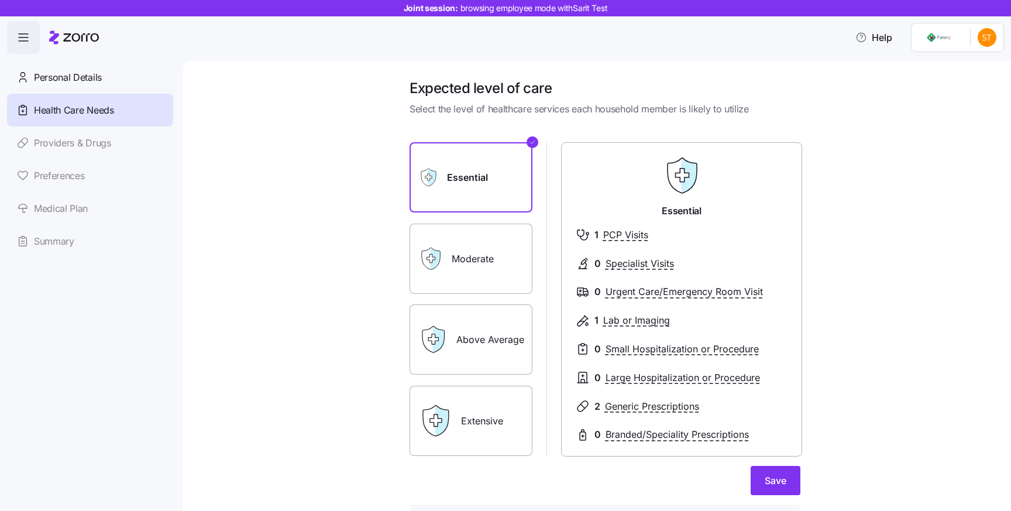
scroll to position [91, 0]
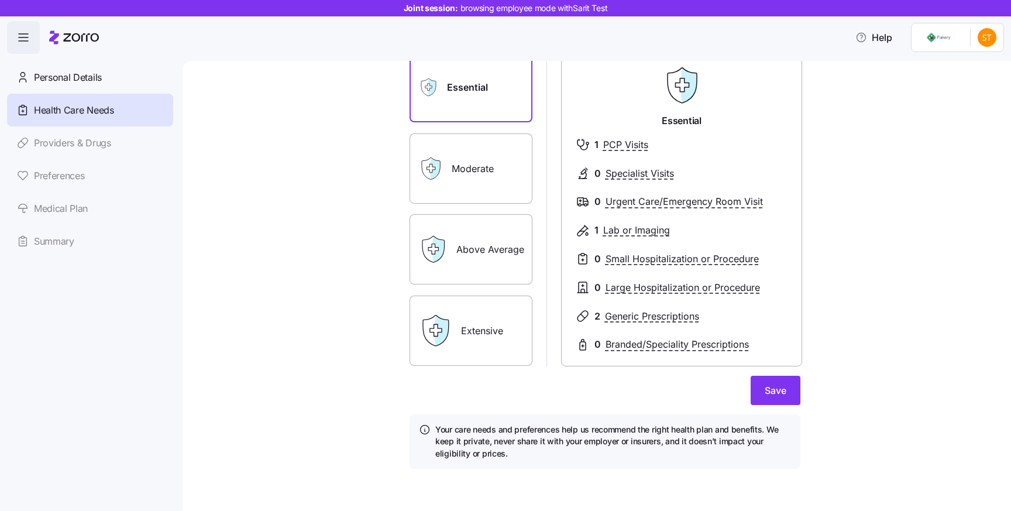
click at [458, 443] on h4 "Your care needs and preferences help us recommend the right health plan and ben…" at bounding box center [613, 441] width 356 height 36
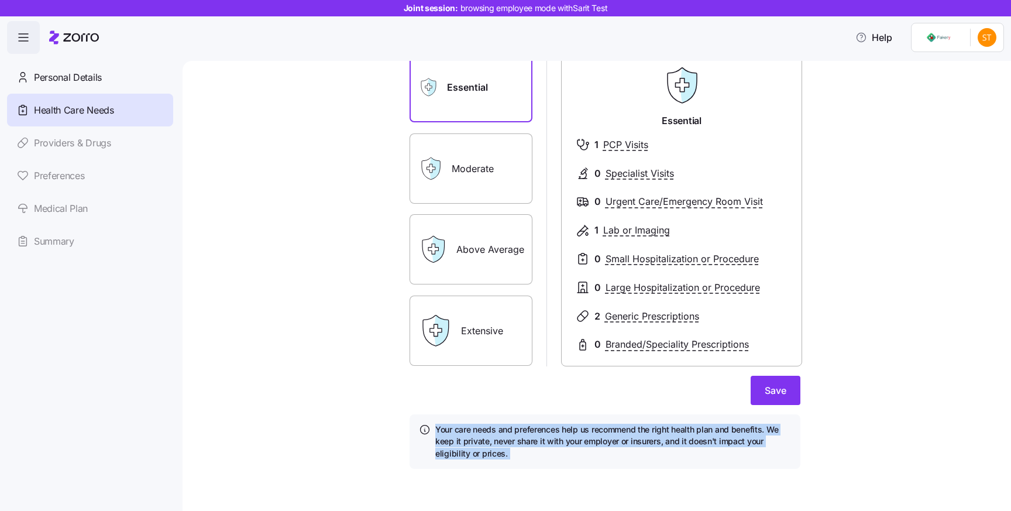
click at [458, 443] on h4 "Your care needs and preferences help us recommend the right health plan and ben…" at bounding box center [613, 441] width 356 height 36
copy body "Your care needs and preferences help us recommend the right health plan and ben…"
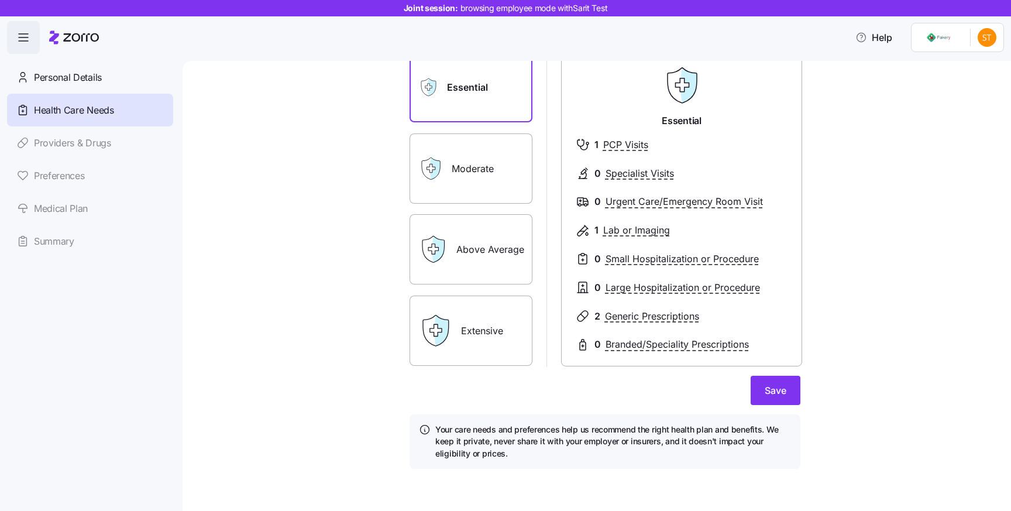
click at [781, 405] on form "Essential Moderate Above Average Extensive Essential 1 PCP Visits 0 Specialist …" at bounding box center [604, 253] width 391 height 430
click at [781, 392] on span "Save" at bounding box center [775, 390] width 22 height 14
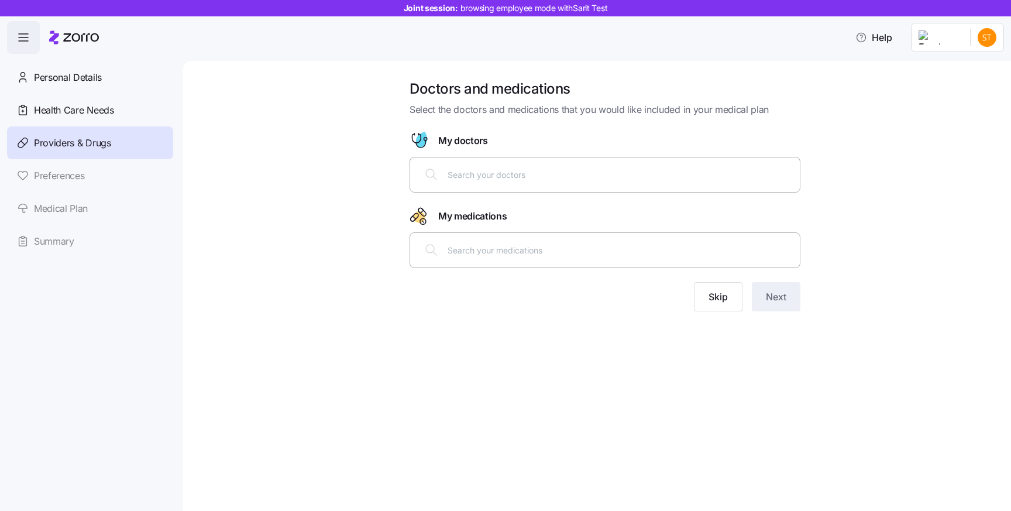
click at [547, 415] on div "Doctors and medications Select the doctors and medications that you would like …" at bounding box center [596, 286] width 828 height 450
click at [632, 187] on div at bounding box center [604, 174] width 375 height 28
